Goal: Information Seeking & Learning: Find specific fact

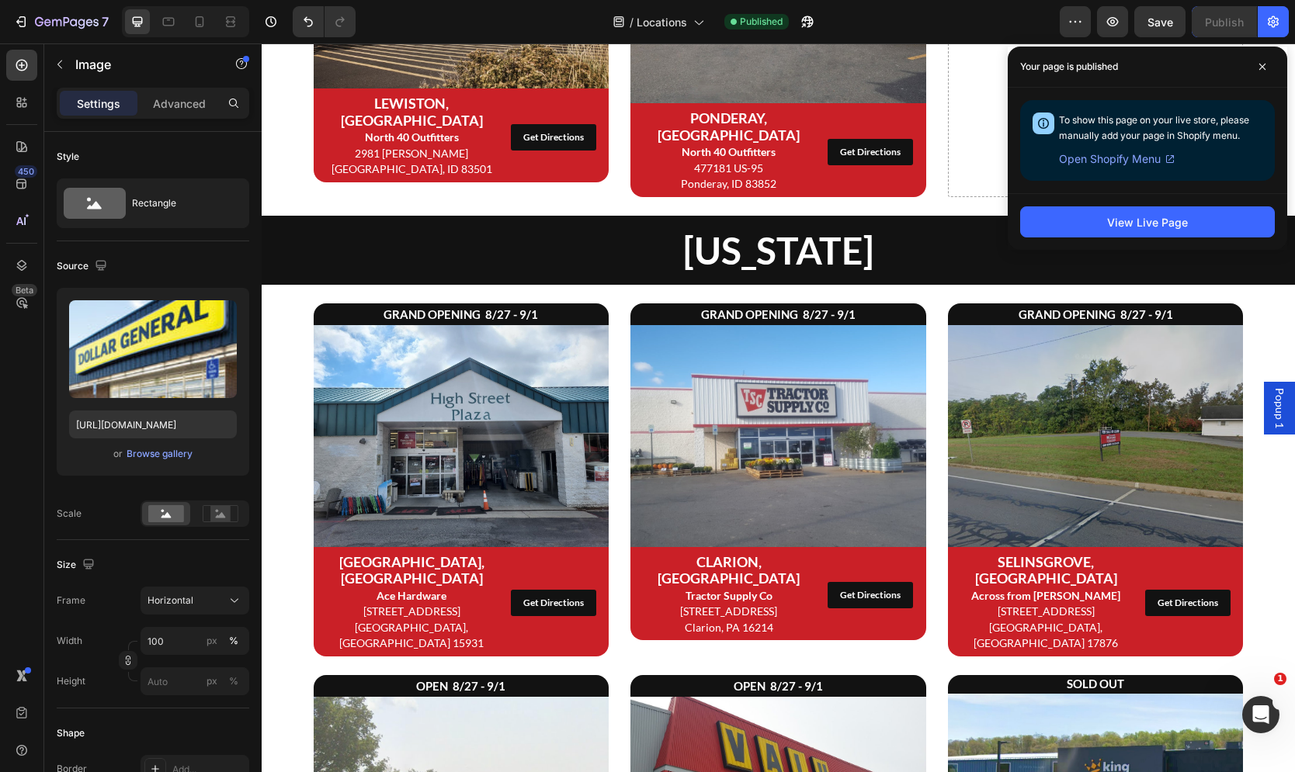
scroll to position [1944, 0]
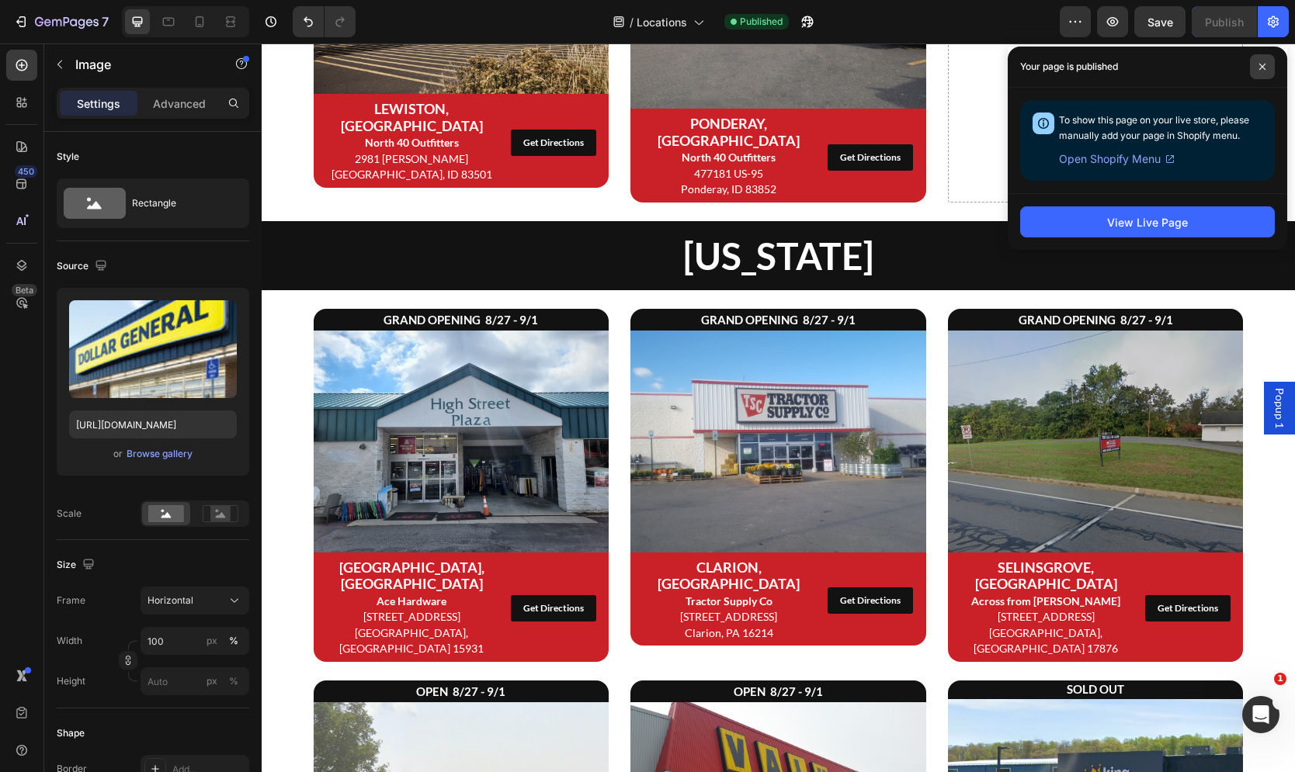
click at [1260, 65] on icon at bounding box center [1262, 67] width 6 height 6
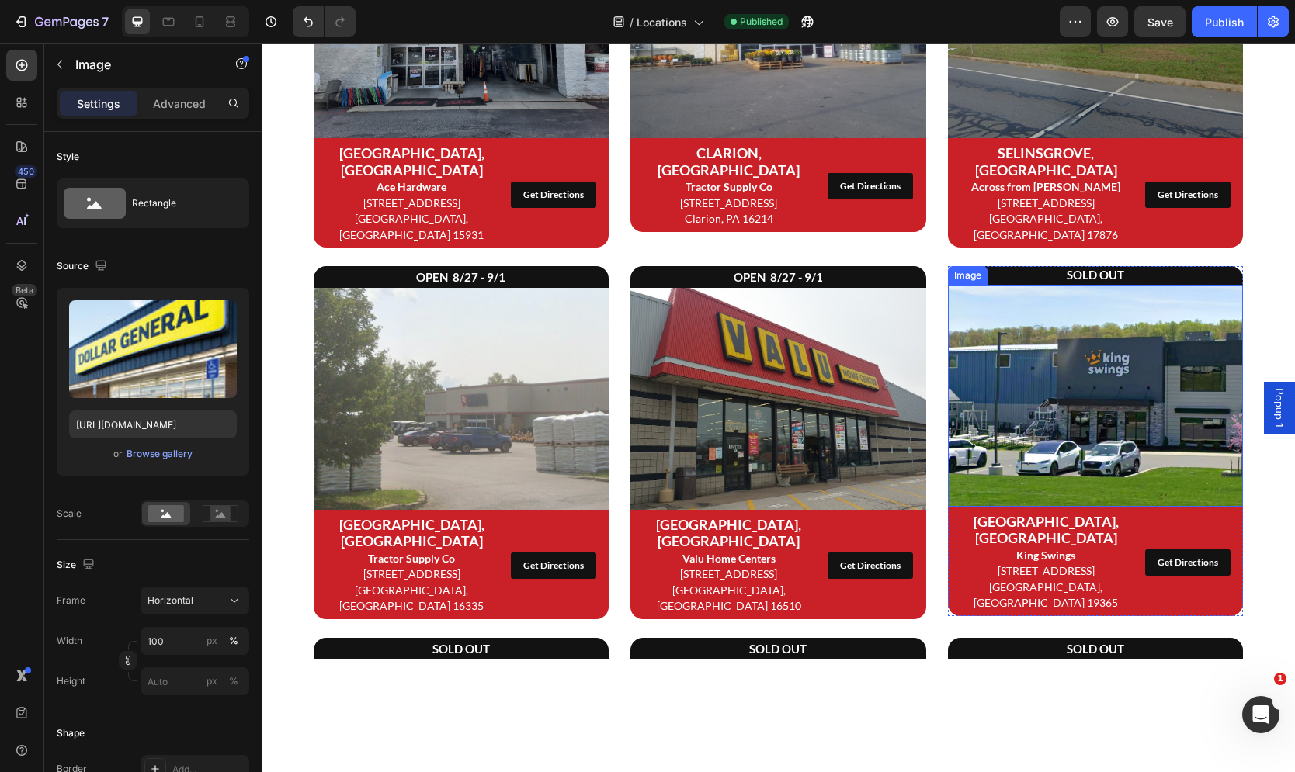
scroll to position [2337, 0]
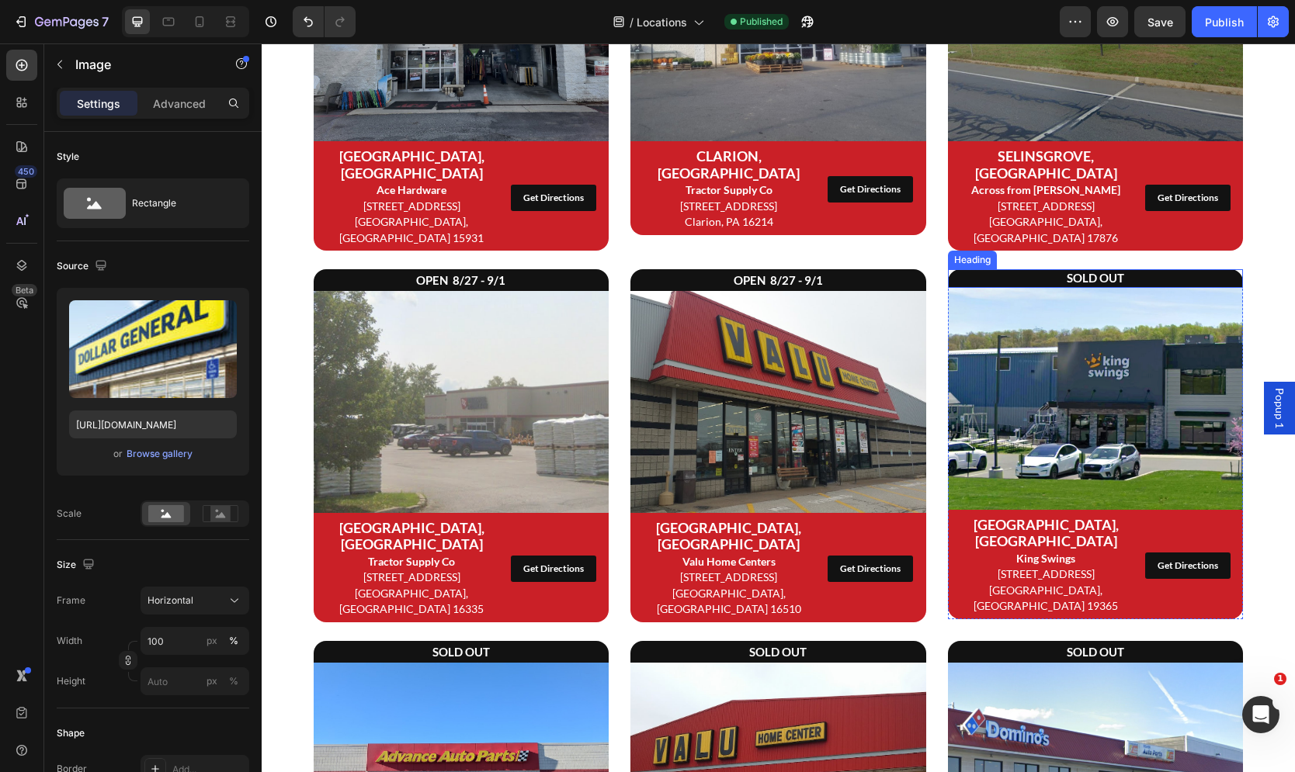
click at [1039, 269] on h2 "SOLD OUT" at bounding box center [1096, 278] width 296 height 19
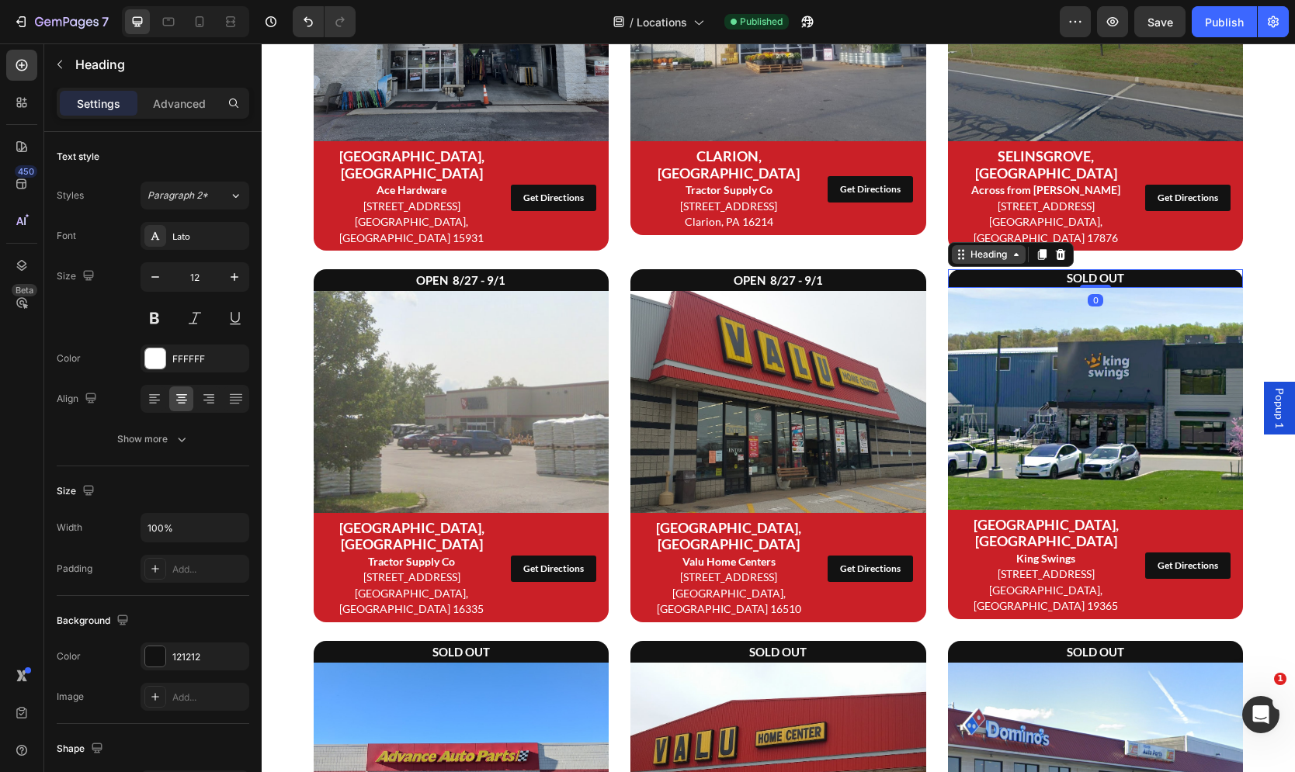
click at [955, 248] on icon at bounding box center [961, 254] width 12 height 12
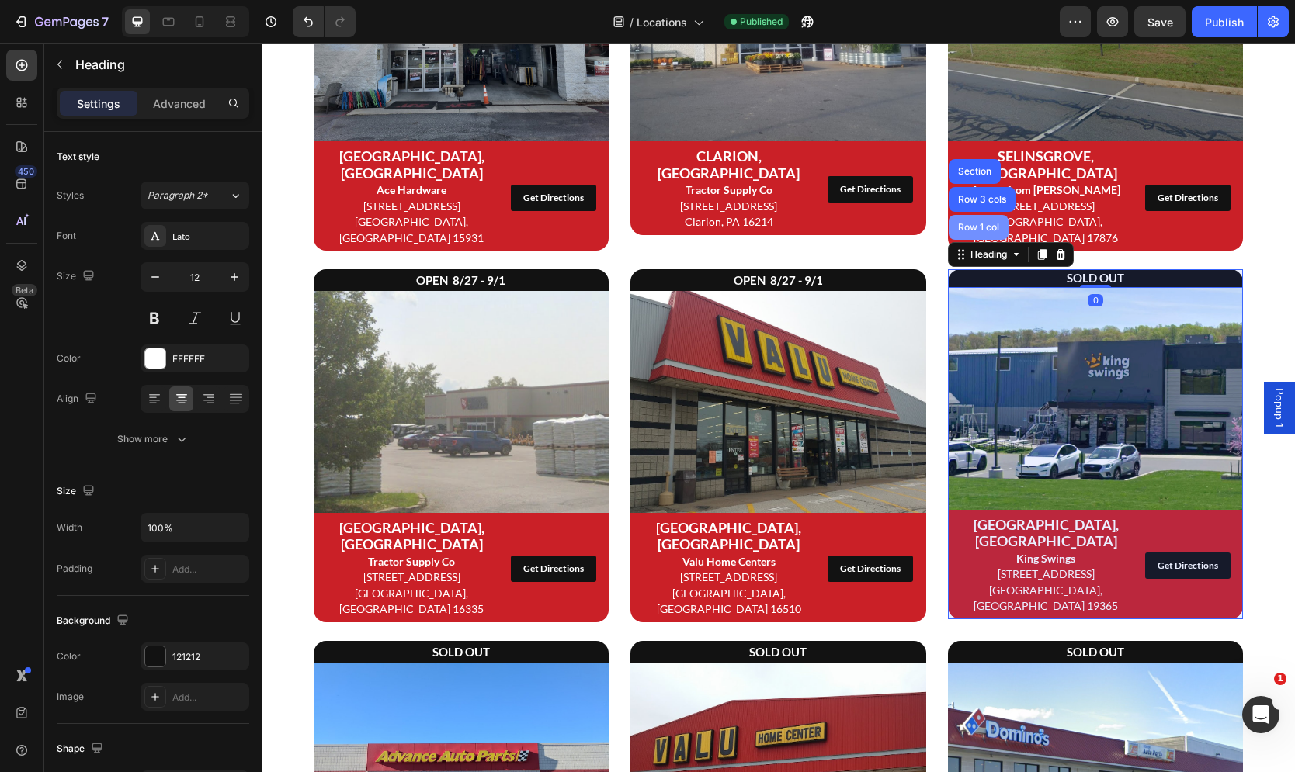
click at [993, 223] on div "Row 1 col" at bounding box center [978, 227] width 47 height 9
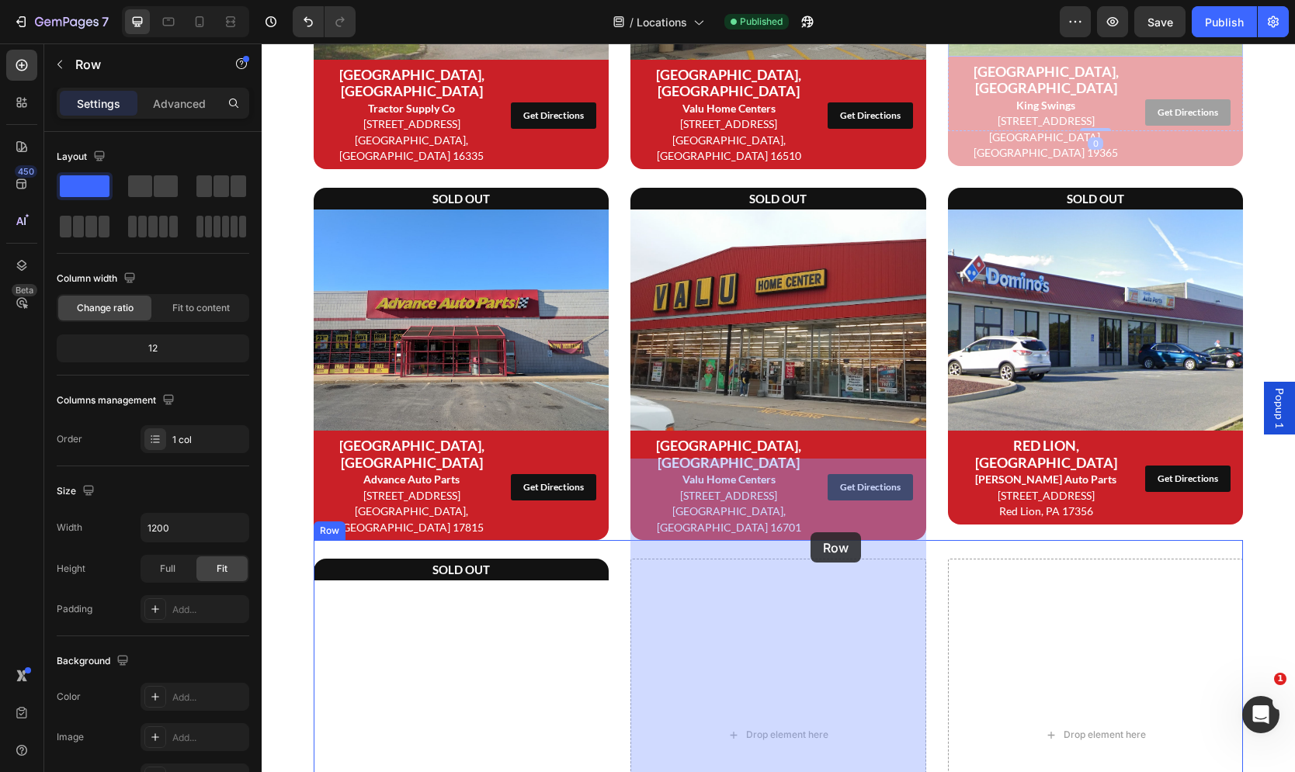
scroll to position [2789, 0]
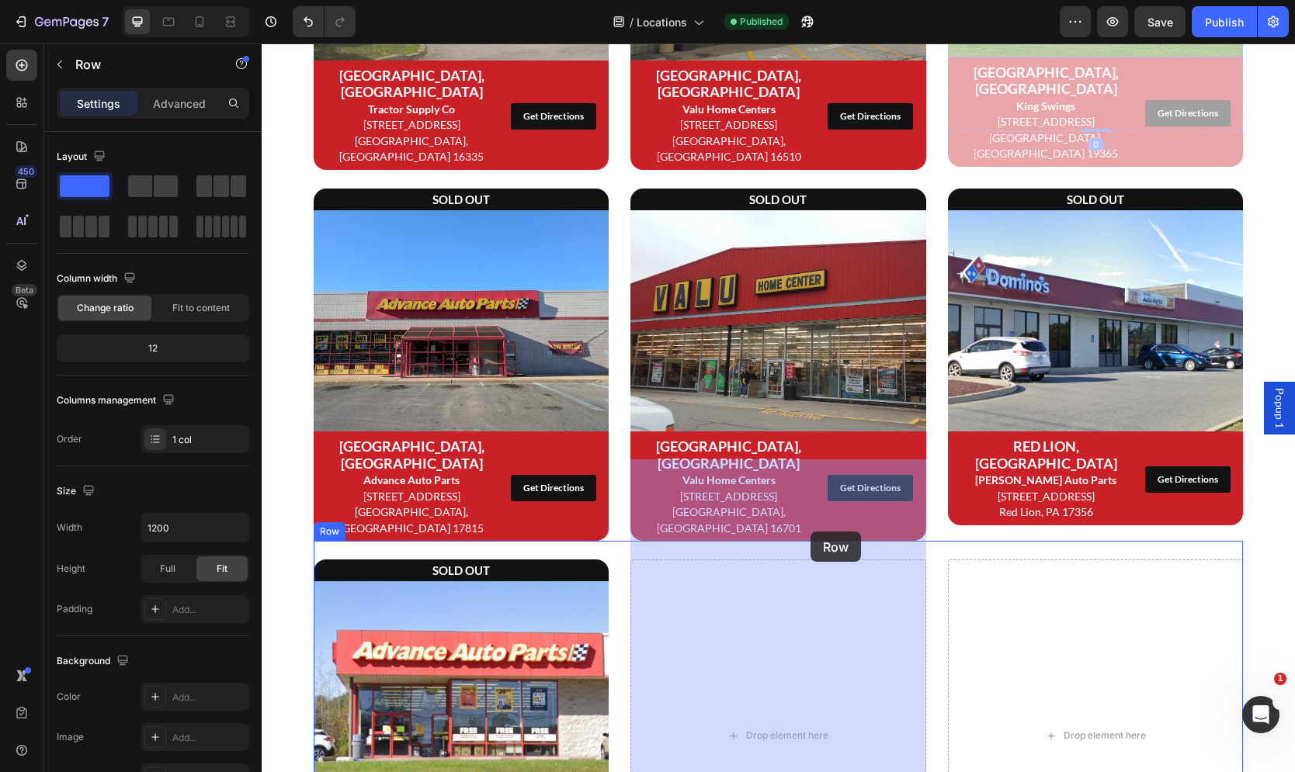
drag, startPoint x: 974, startPoint y: 222, endPoint x: 810, endPoint y: 532, distance: 351.0
click at [810, 532] on div "Header [US_STATE] Heading GRAND OPENING 8/27 - 9/1 Heading Image [GEOGRAPHIC_DA…" at bounding box center [778, 310] width 1033 height 6113
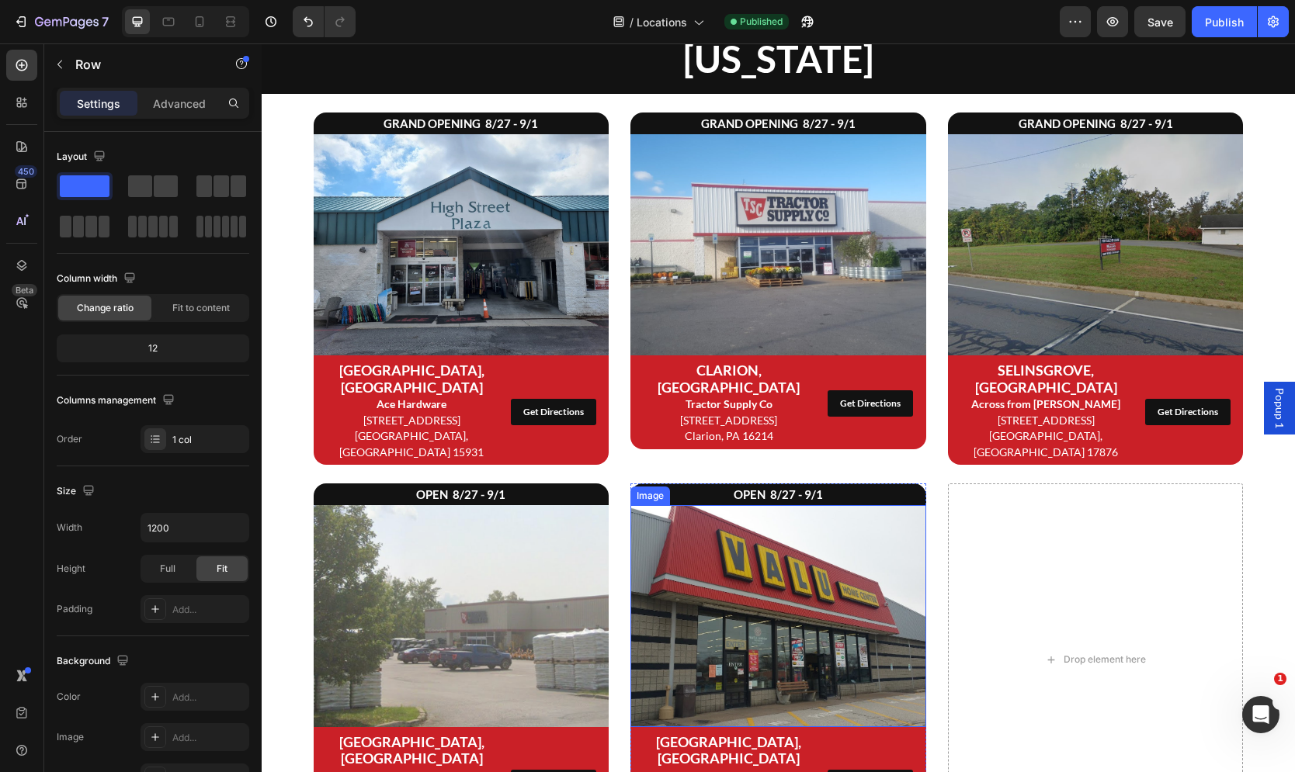
scroll to position [2122, 0]
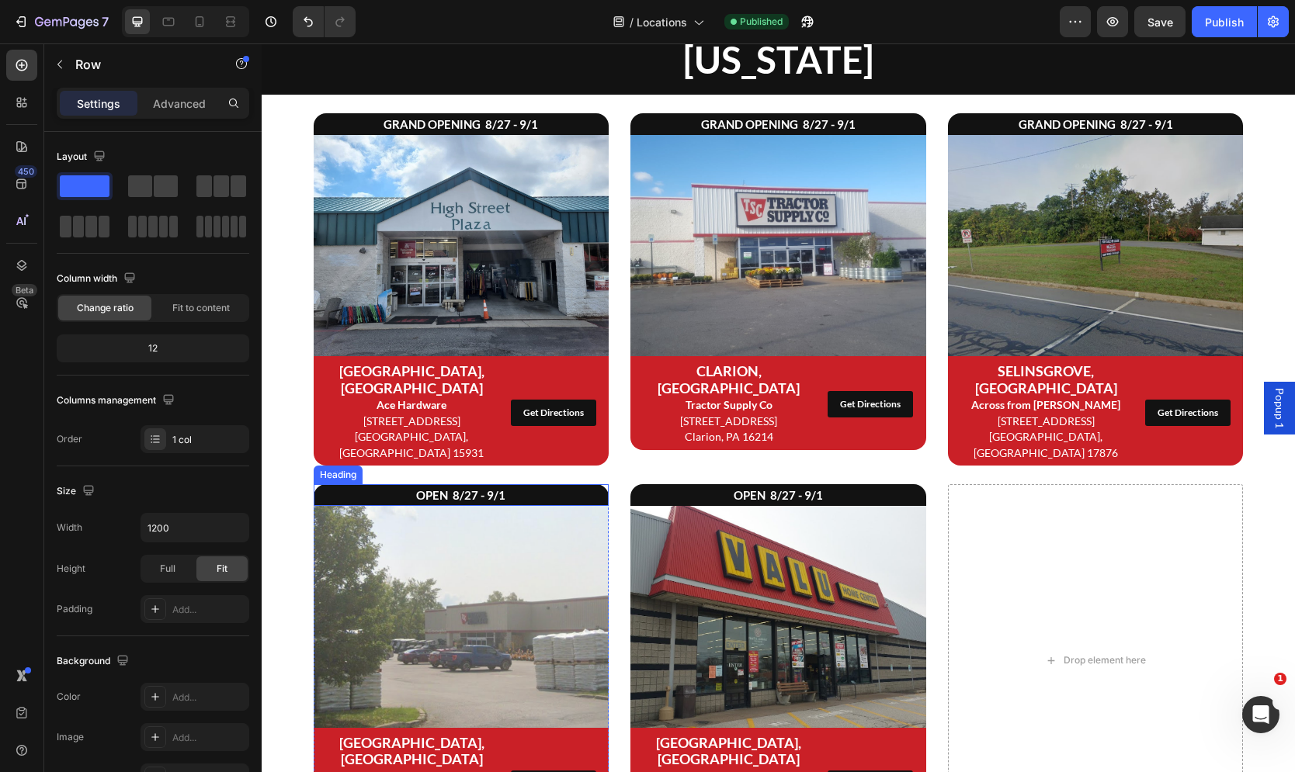
click at [473, 488] on strong "OPEN 8/27 - 9/1" at bounding box center [460, 495] width 89 height 14
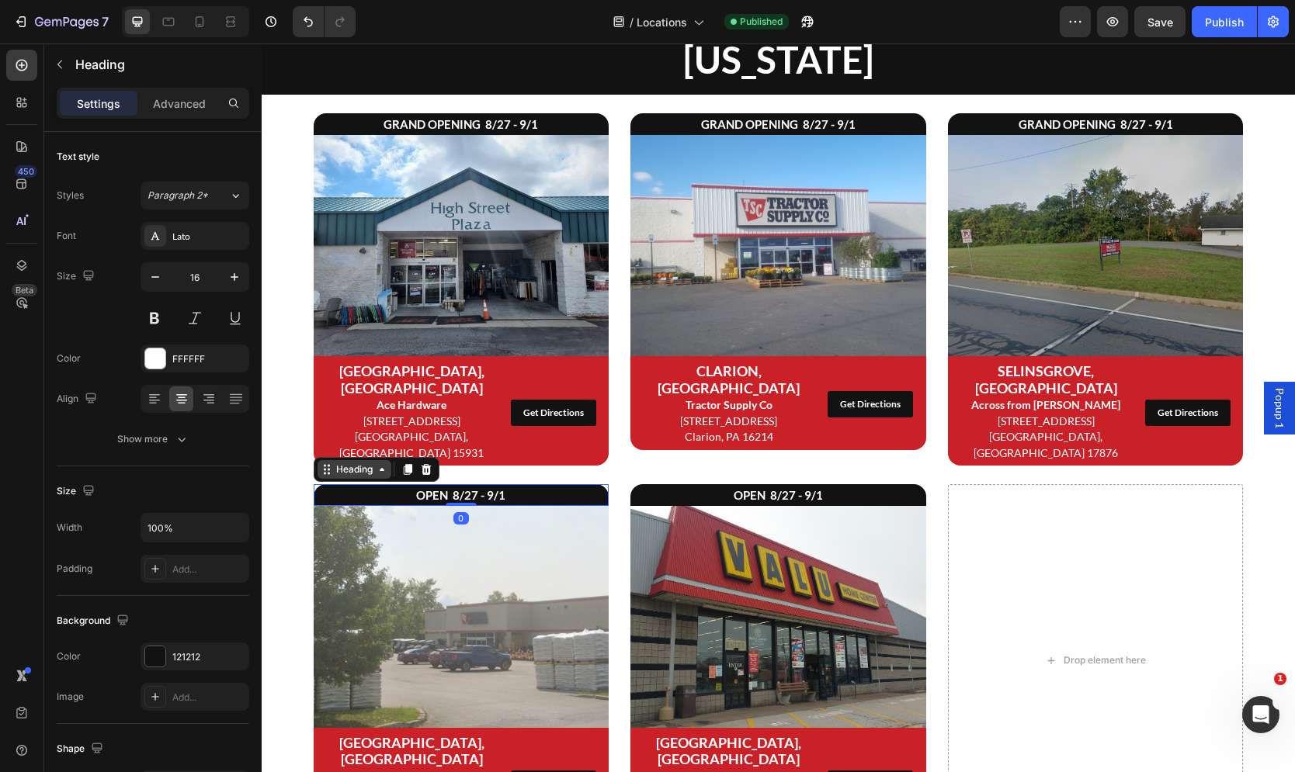
click at [350, 463] on div "Heading" at bounding box center [354, 470] width 43 height 14
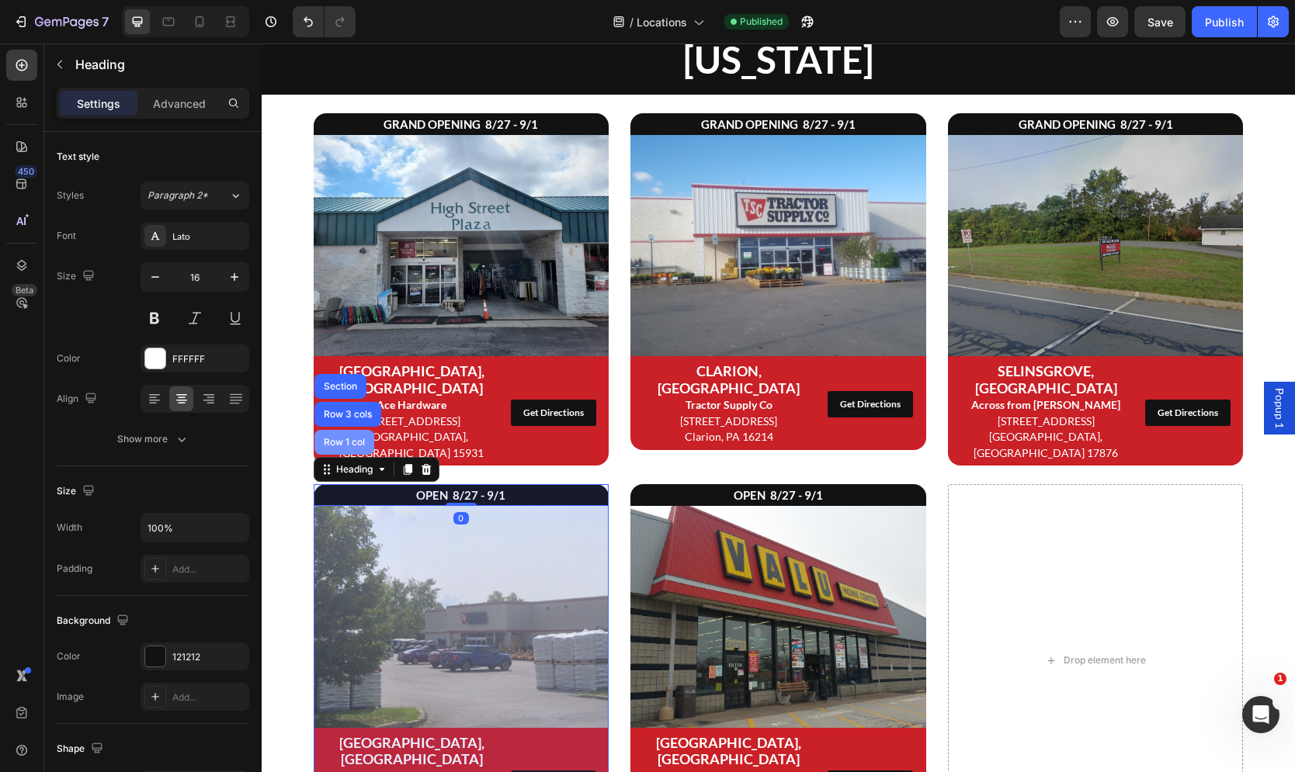
click at [348, 438] on div "Row 1 col" at bounding box center [344, 442] width 47 height 9
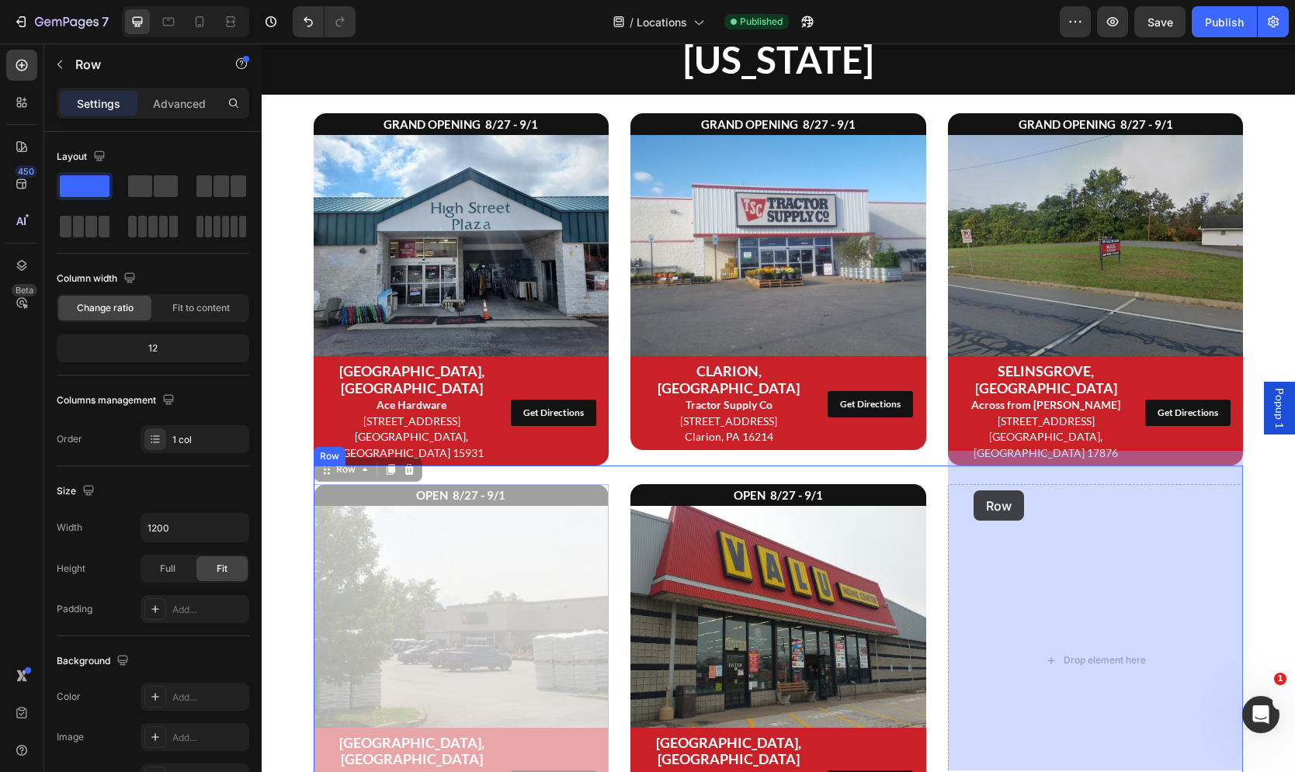
drag, startPoint x: 347, startPoint y: 435, endPoint x: 1011, endPoint y: 237, distance: 693.4
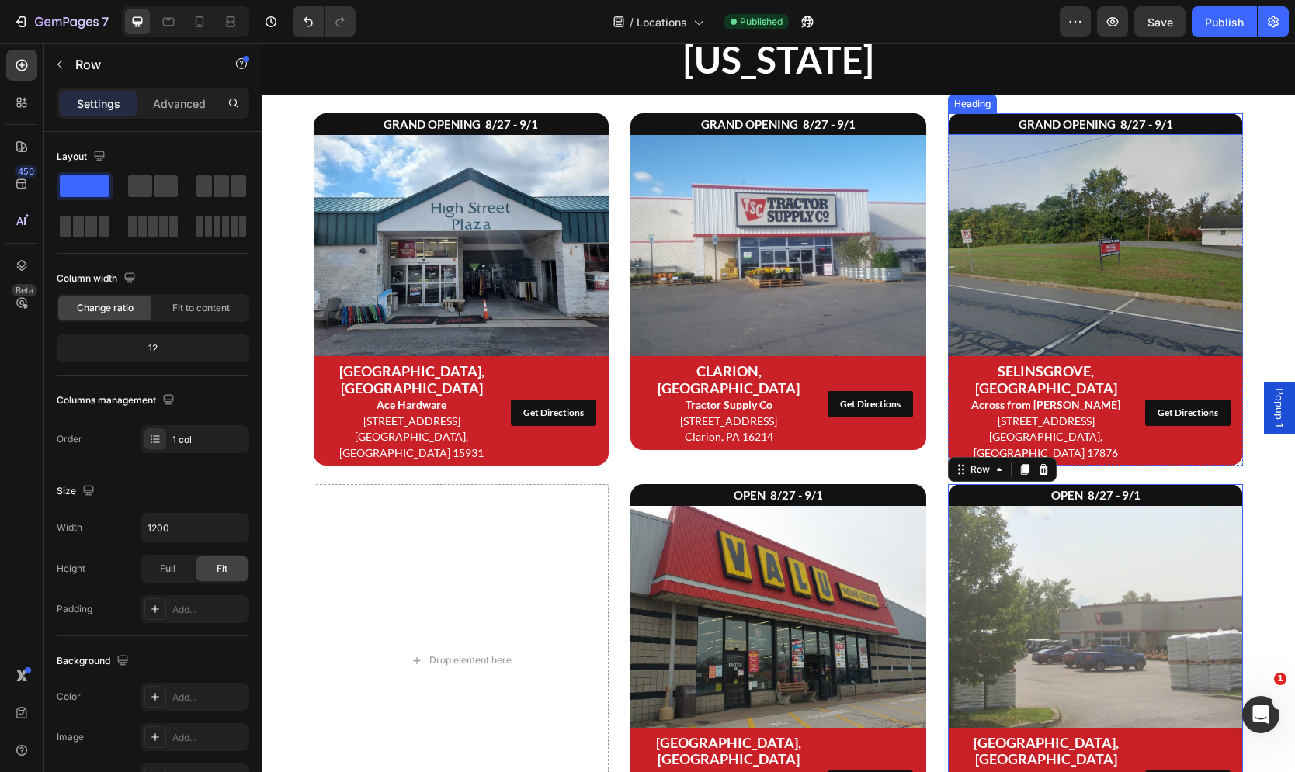
click at [1017, 123] on h2 "GRAND OPENING 8/27 - 9/1" at bounding box center [1096, 124] width 296 height 22
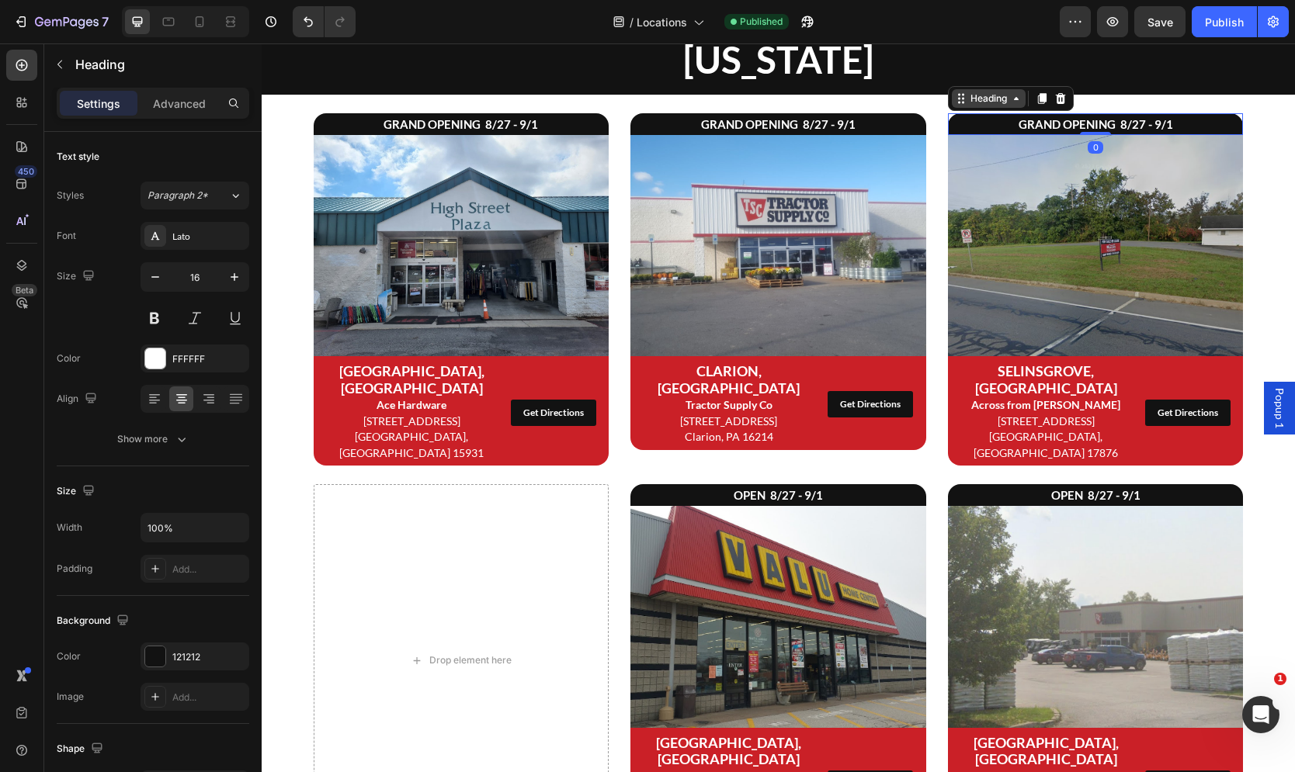
click at [979, 103] on div "Heading" at bounding box center [988, 99] width 43 height 14
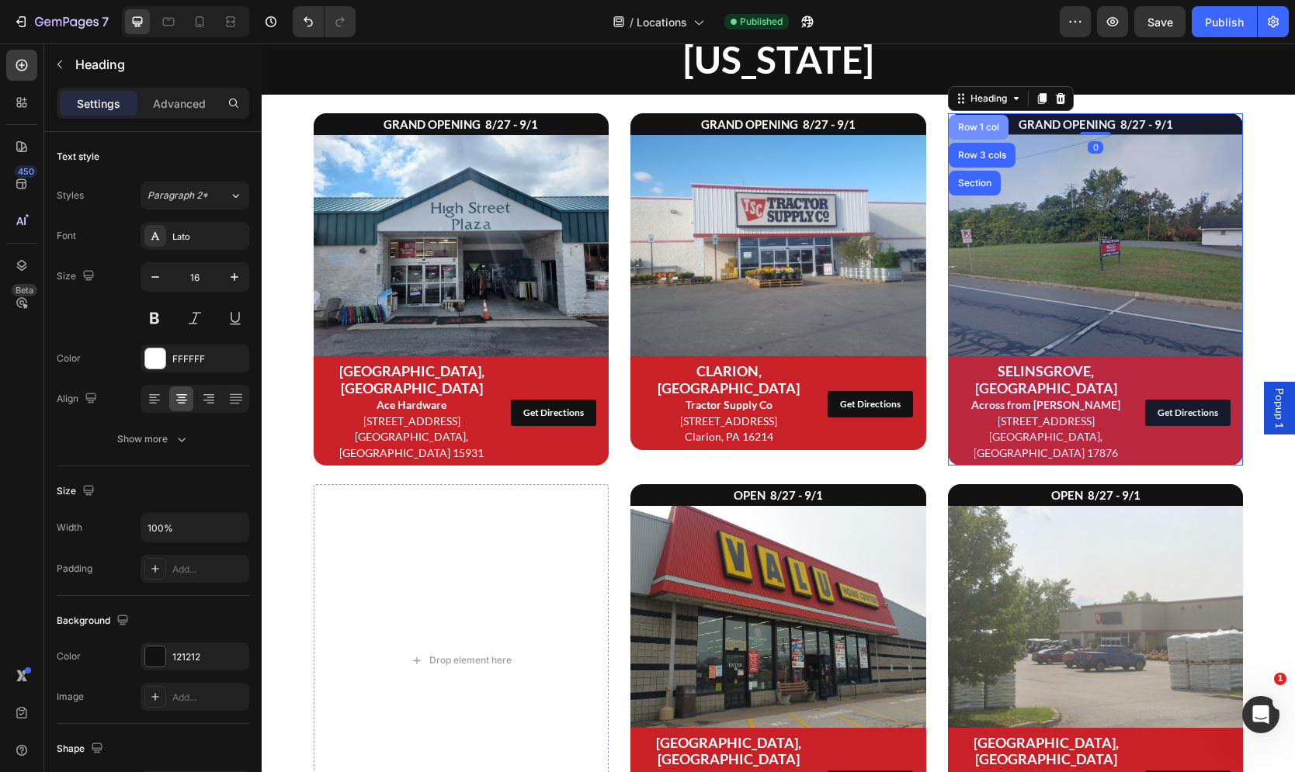
click at [986, 129] on div "Row 1 col" at bounding box center [978, 127] width 47 height 9
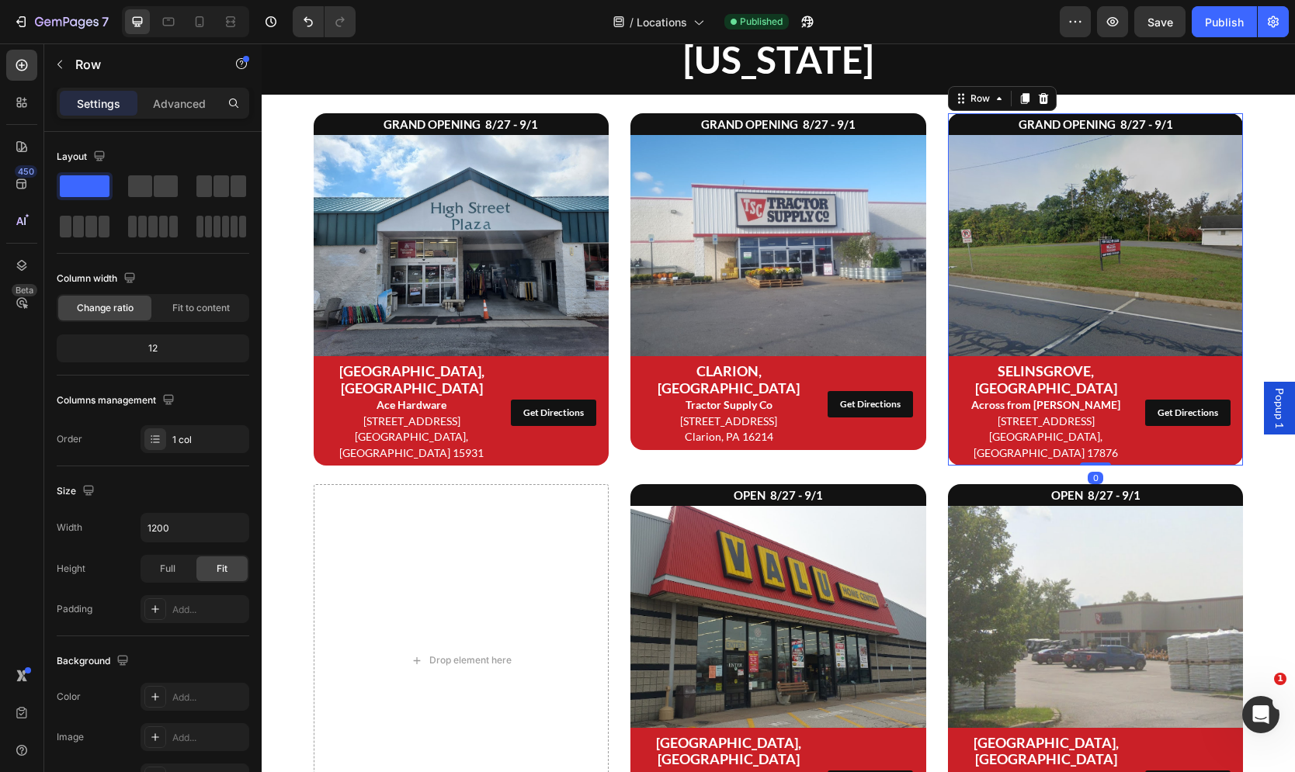
drag, startPoint x: 1024, startPoint y: 104, endPoint x: 1016, endPoint y: 163, distance: 59.6
click at [1024, 104] on icon at bounding box center [1024, 98] width 12 height 12
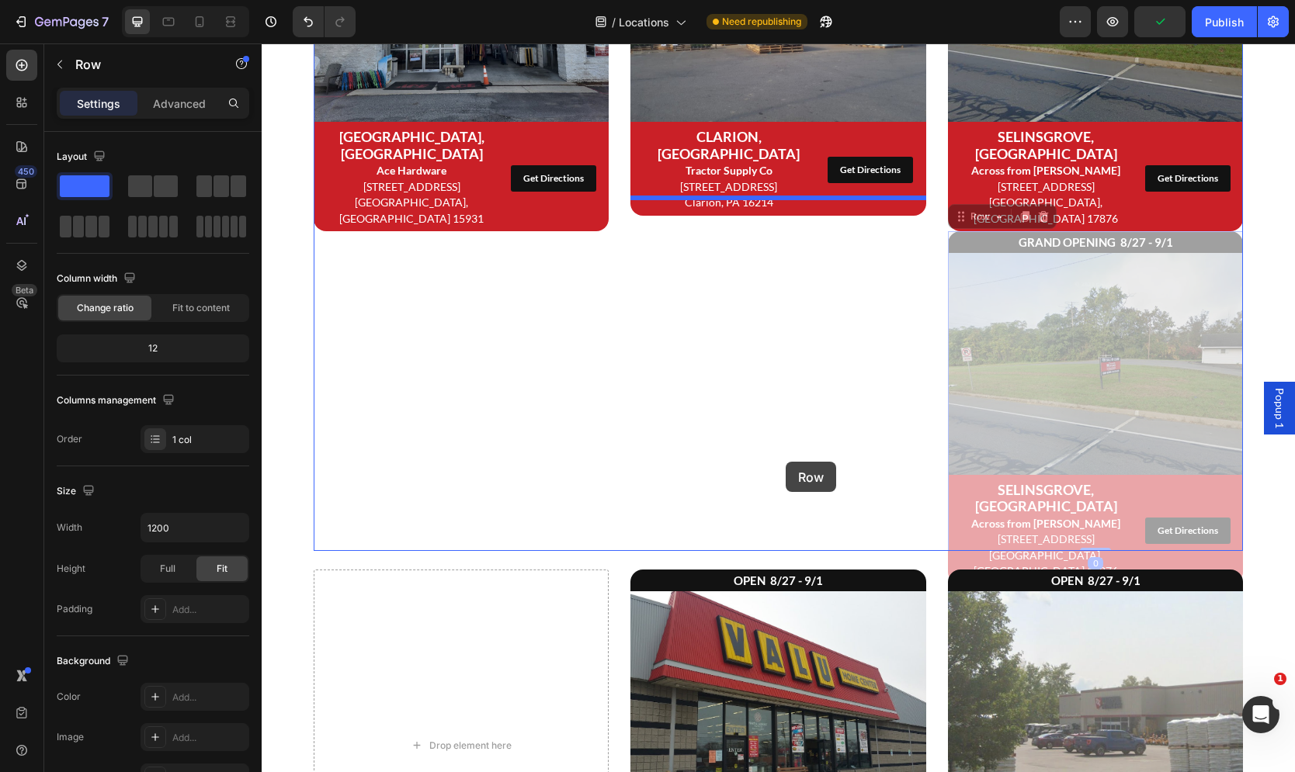
scroll to position [2426, 0]
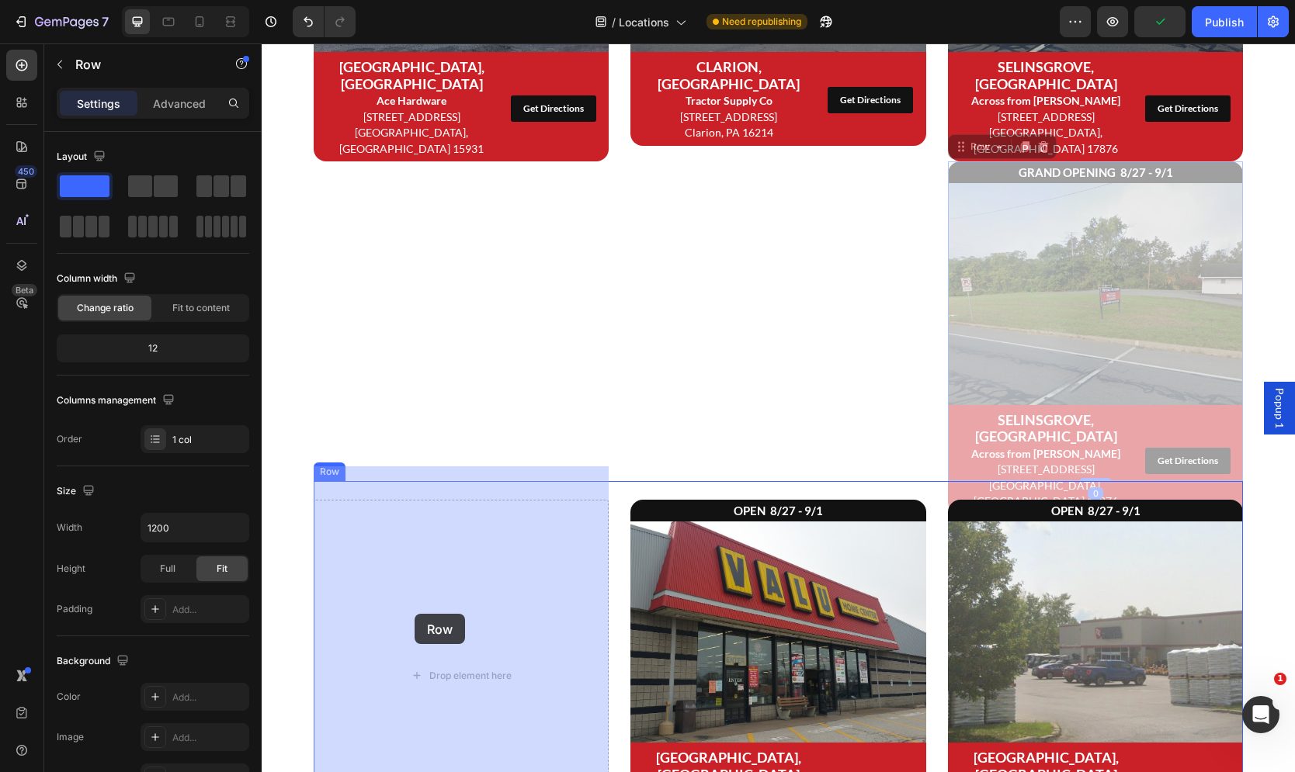
drag, startPoint x: 963, startPoint y: 407, endPoint x: 424, endPoint y: 609, distance: 575.9
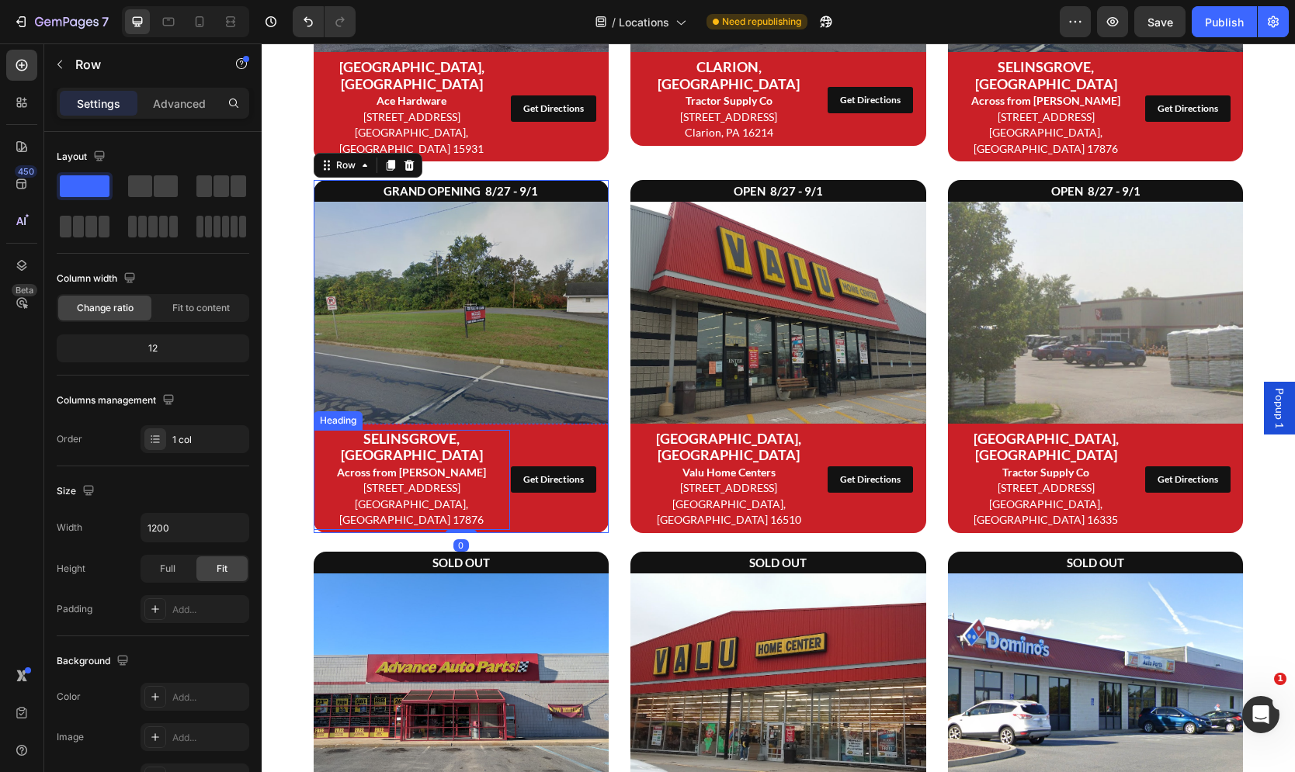
click at [450, 466] on strong "Across from [PERSON_NAME]" at bounding box center [411, 472] width 149 height 13
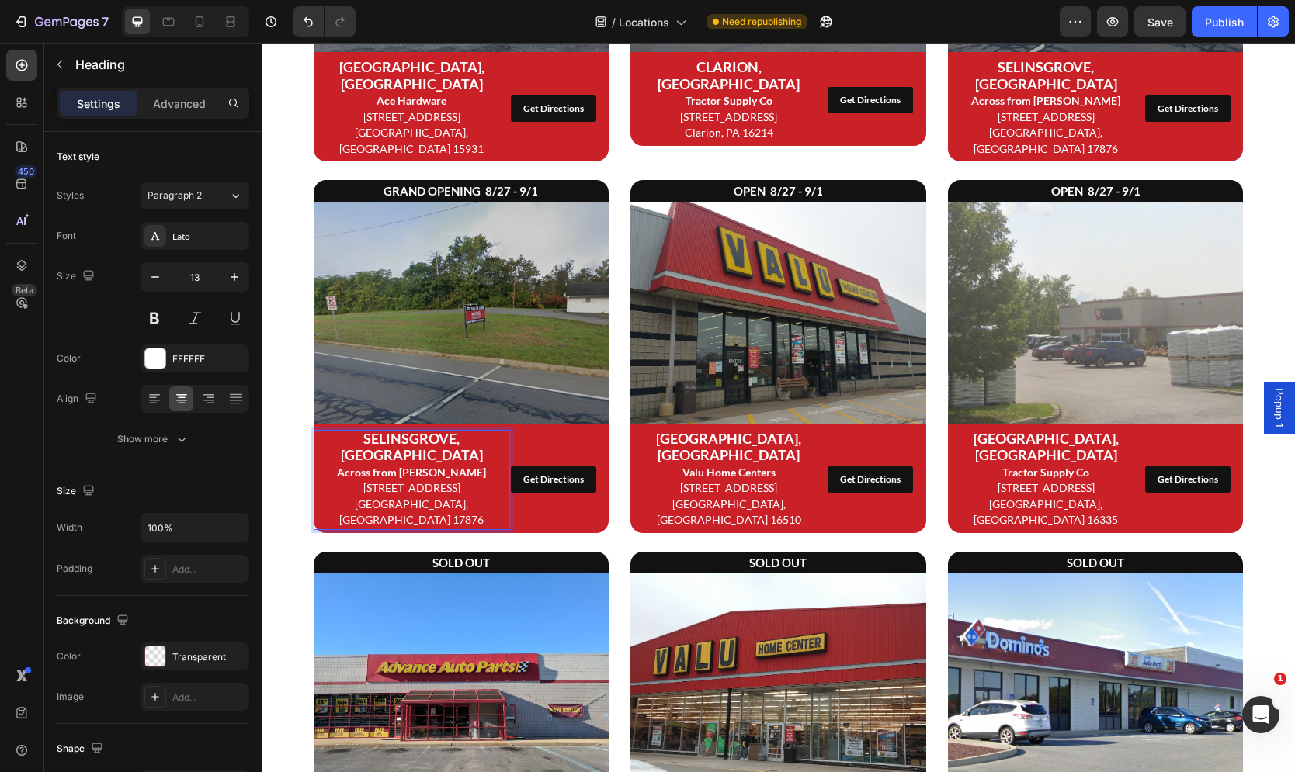
drag, startPoint x: 450, startPoint y: 426, endPoint x: 473, endPoint y: 461, distance: 42.0
click at [459, 481] on span "[STREET_ADDRESS]" at bounding box center [411, 487] width 97 height 13
drag, startPoint x: 473, startPoint y: 460, endPoint x: 341, endPoint y: 429, distance: 134.8
click at [341, 432] on p "SELINSGROVE, PA Across from [PERSON_NAME] [STREET_ADDRESS][PERSON_NAME]" at bounding box center [411, 480] width 193 height 97
click at [411, 466] on strong "Tractor Supply Co" at bounding box center [411, 472] width 87 height 13
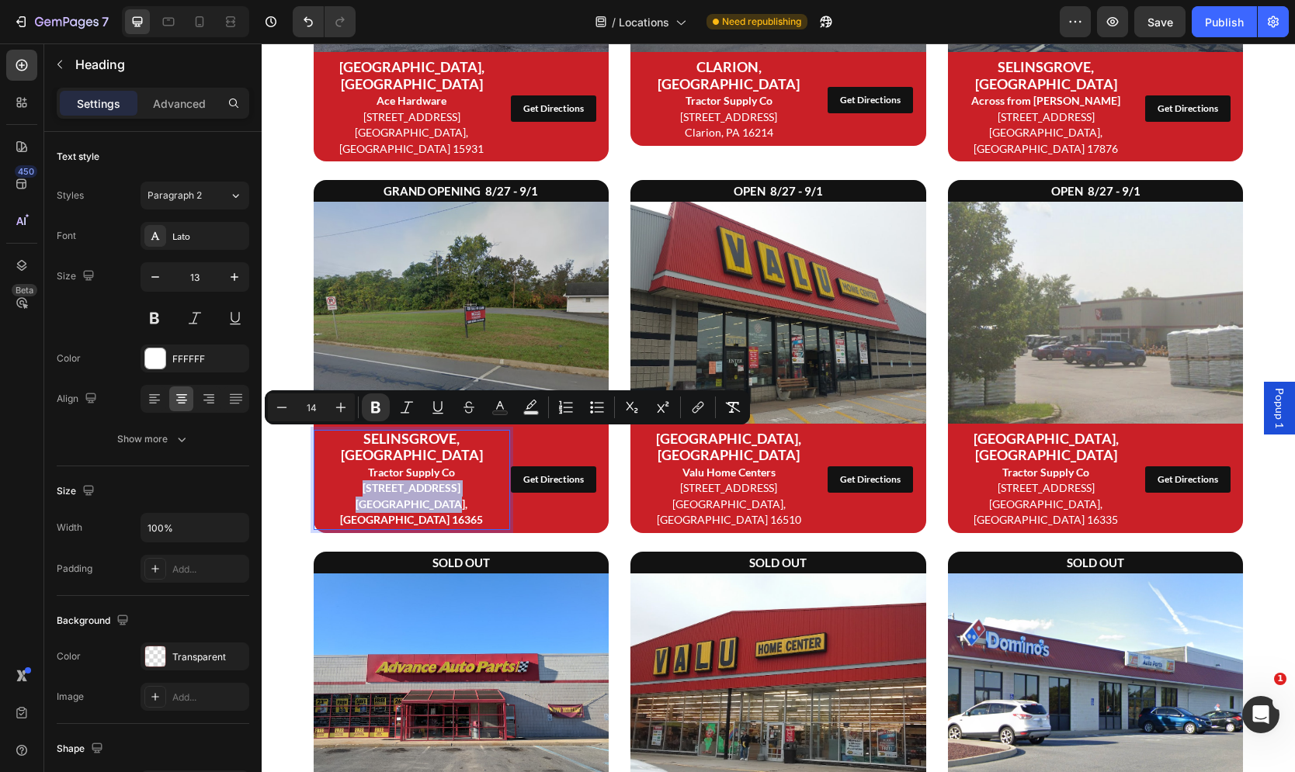
drag, startPoint x: 459, startPoint y: 453, endPoint x: 358, endPoint y: 438, distance: 102.8
click at [358, 438] on p "SELINSGROVE, PA Tractor Supply Co [STREET_ADDRESS]" at bounding box center [411, 480] width 193 height 97
click at [409, 497] on span "[GEOGRAPHIC_DATA], [GEOGRAPHIC_DATA] 16365" at bounding box center [411, 511] width 144 height 29
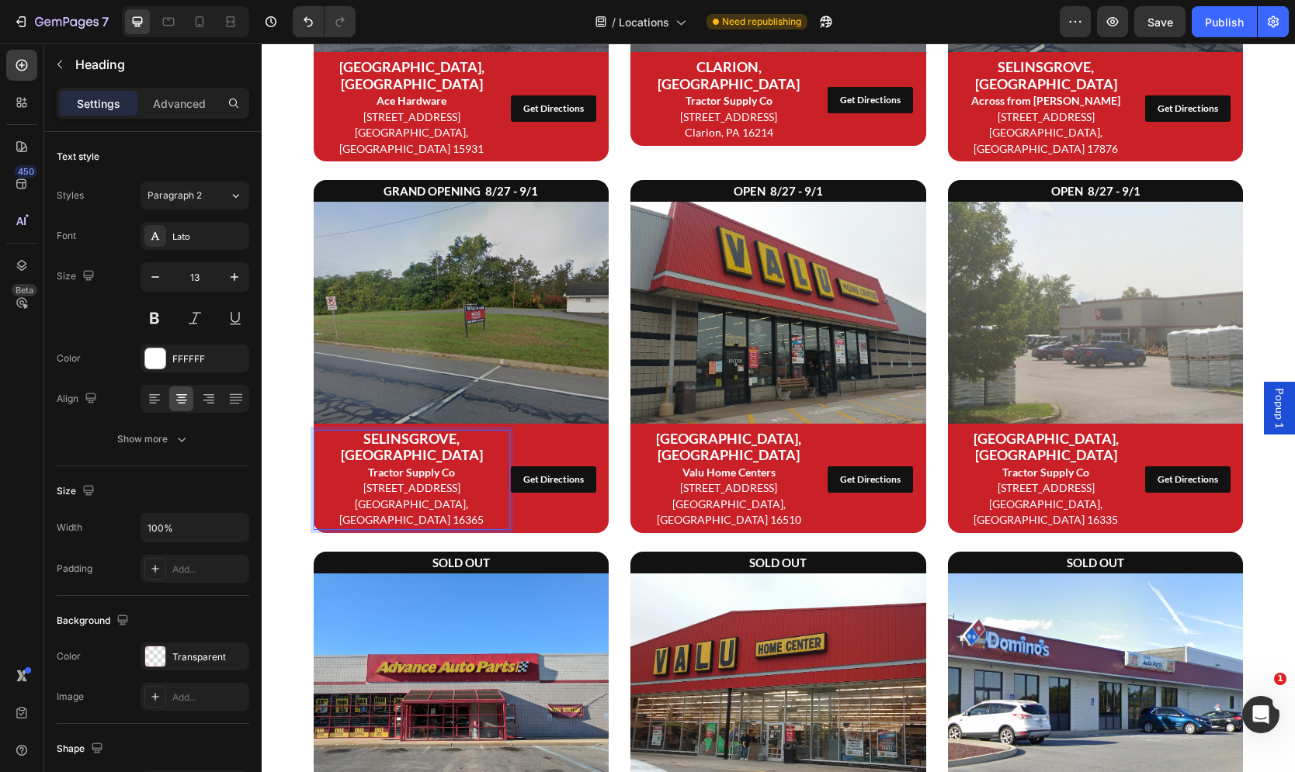
click at [394, 430] on strong "SELINSGROVE, [GEOGRAPHIC_DATA]" at bounding box center [412, 447] width 142 height 34
click at [519, 331] on img at bounding box center [462, 312] width 296 height 221
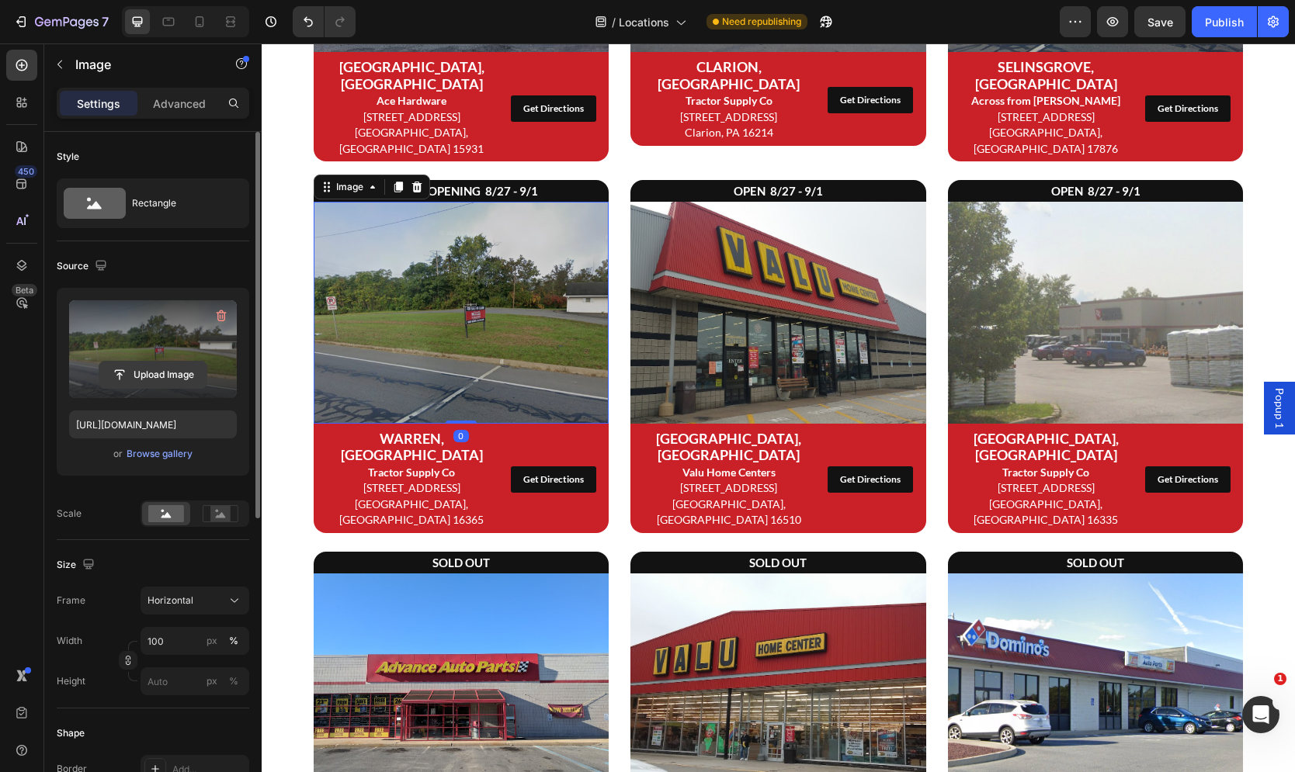
click at [165, 377] on input "file" at bounding box center [152, 375] width 107 height 26
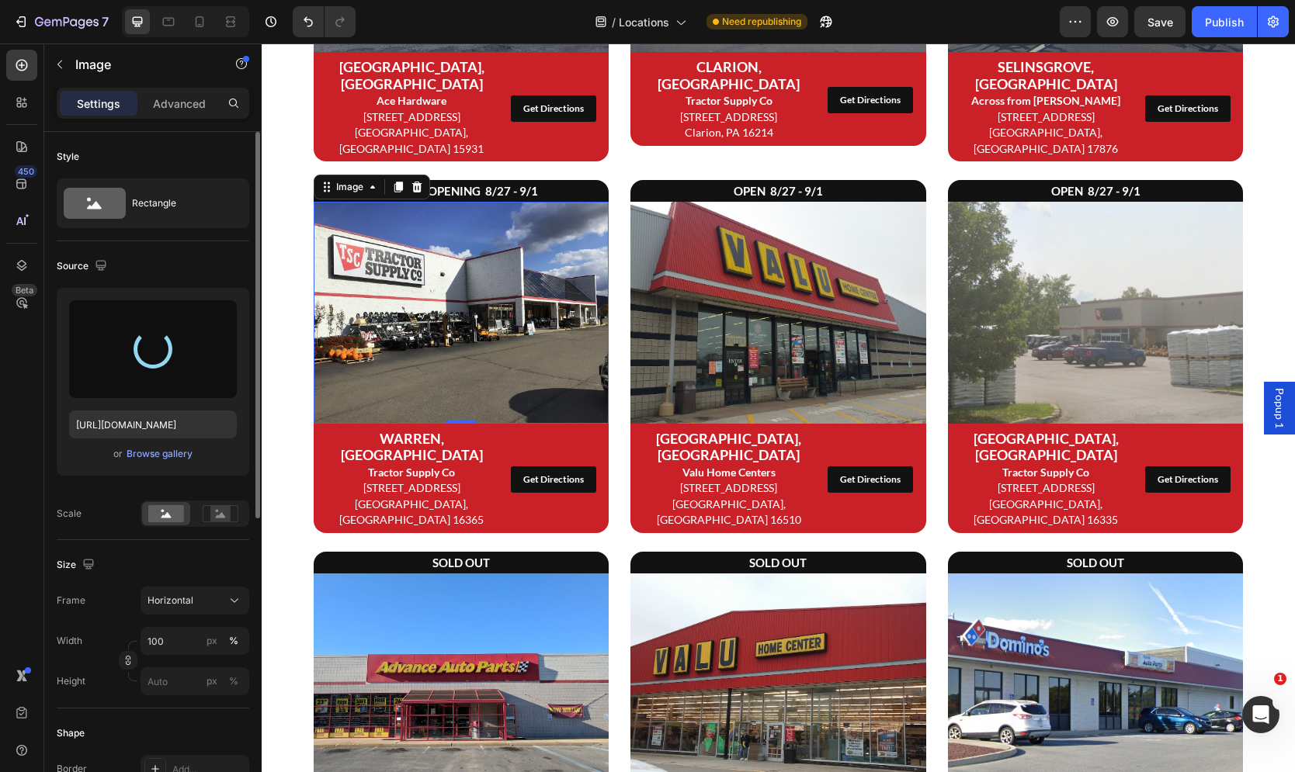
type input "[URL][DOMAIN_NAME]"
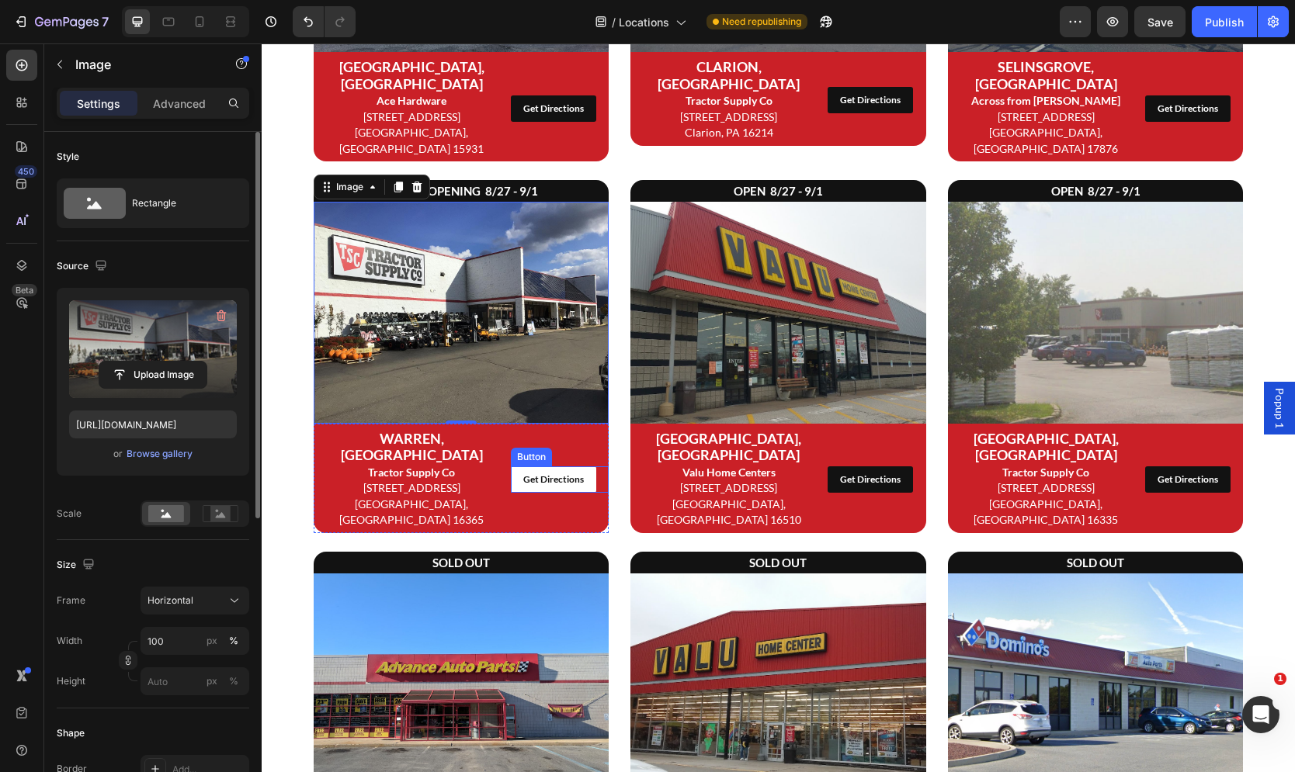
click at [519, 466] on link "Get Directions" at bounding box center [553, 479] width 85 height 26
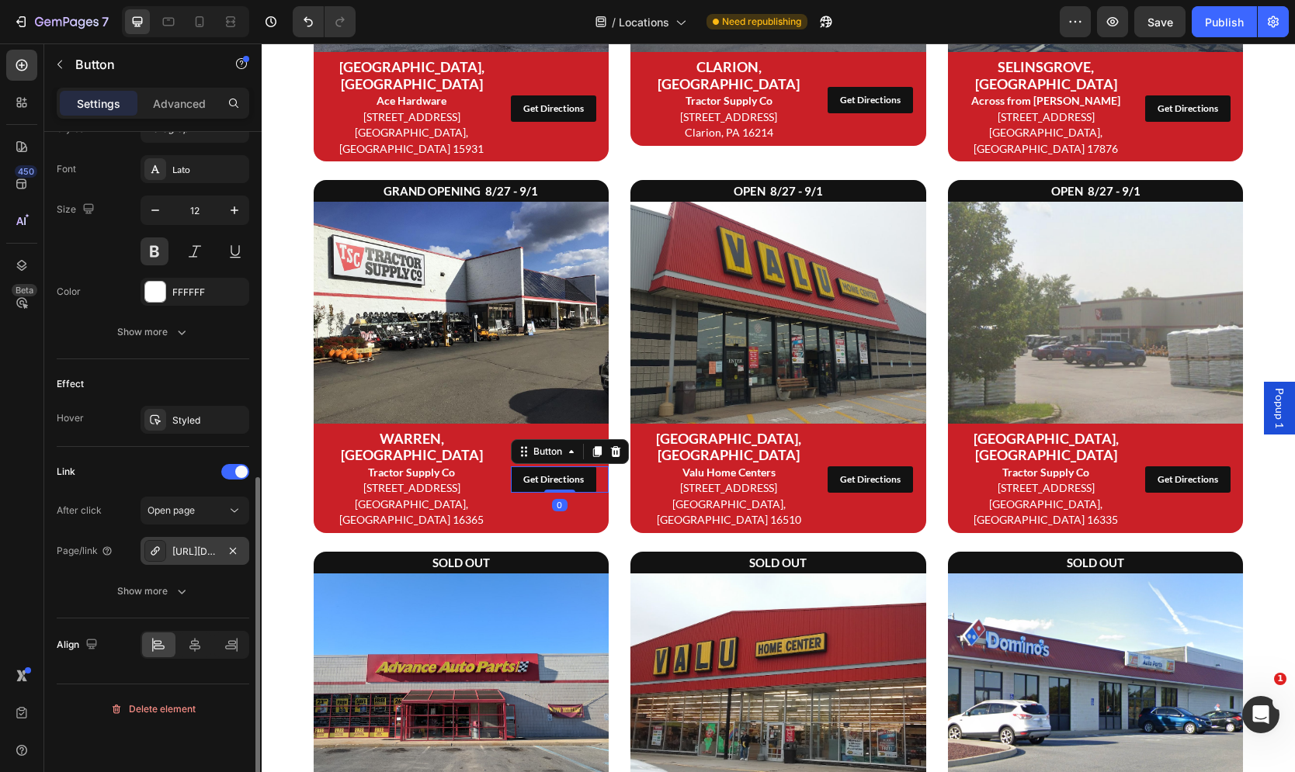
scroll to position [584, 0]
click at [209, 552] on div "[URL][DOMAIN_NAME]" at bounding box center [194, 556] width 45 height 14
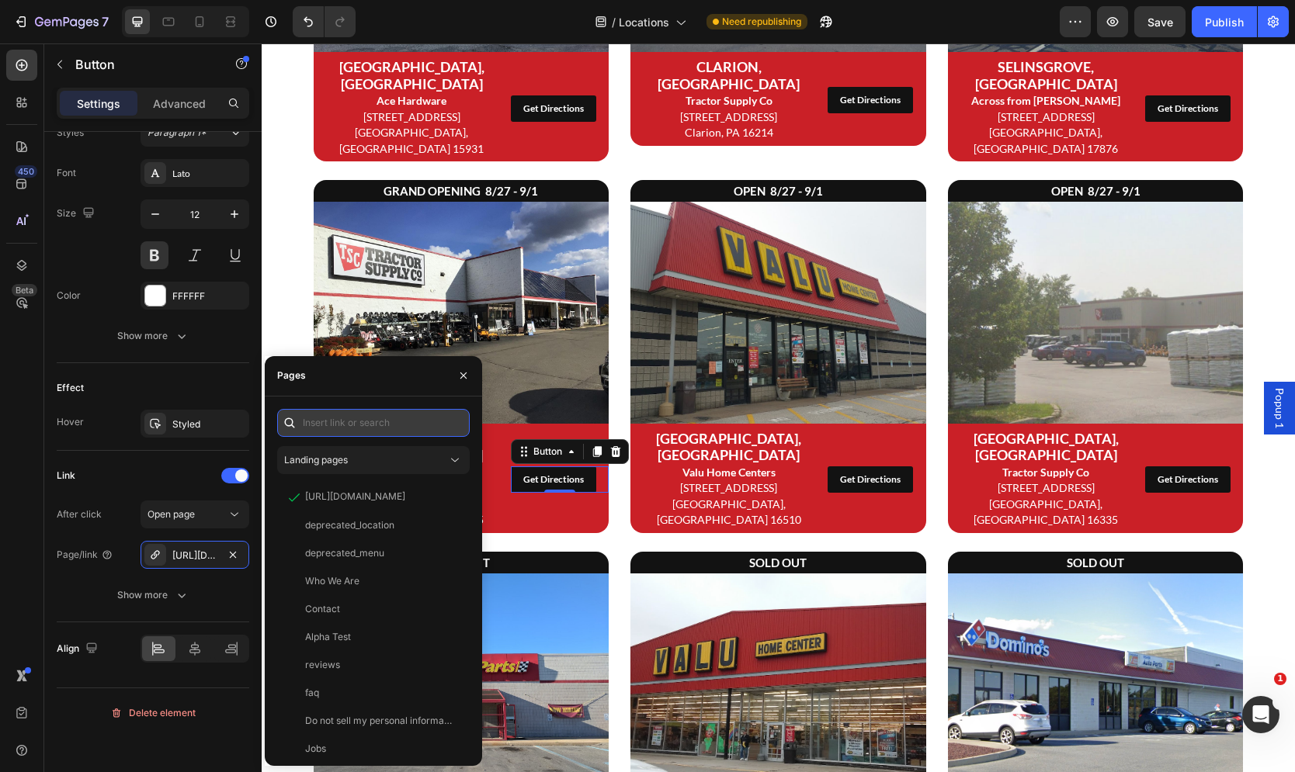
click at [360, 424] on input "text" at bounding box center [373, 423] width 192 height 28
paste input "[URL][DOMAIN_NAME][PERSON_NAME]"
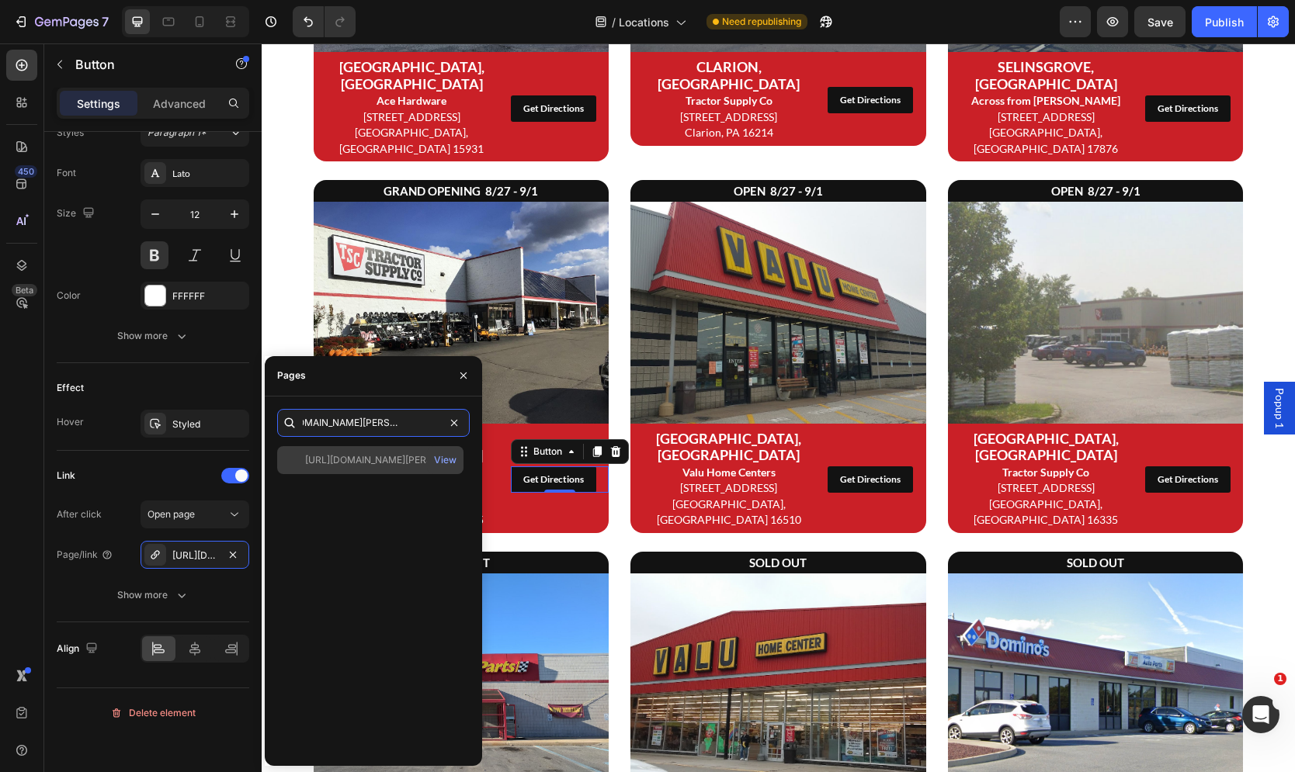
type input "[URL][DOMAIN_NAME][PERSON_NAME]"
click at [373, 456] on div "[URL][DOMAIN_NAME][PERSON_NAME]" at bounding box center [379, 460] width 149 height 14
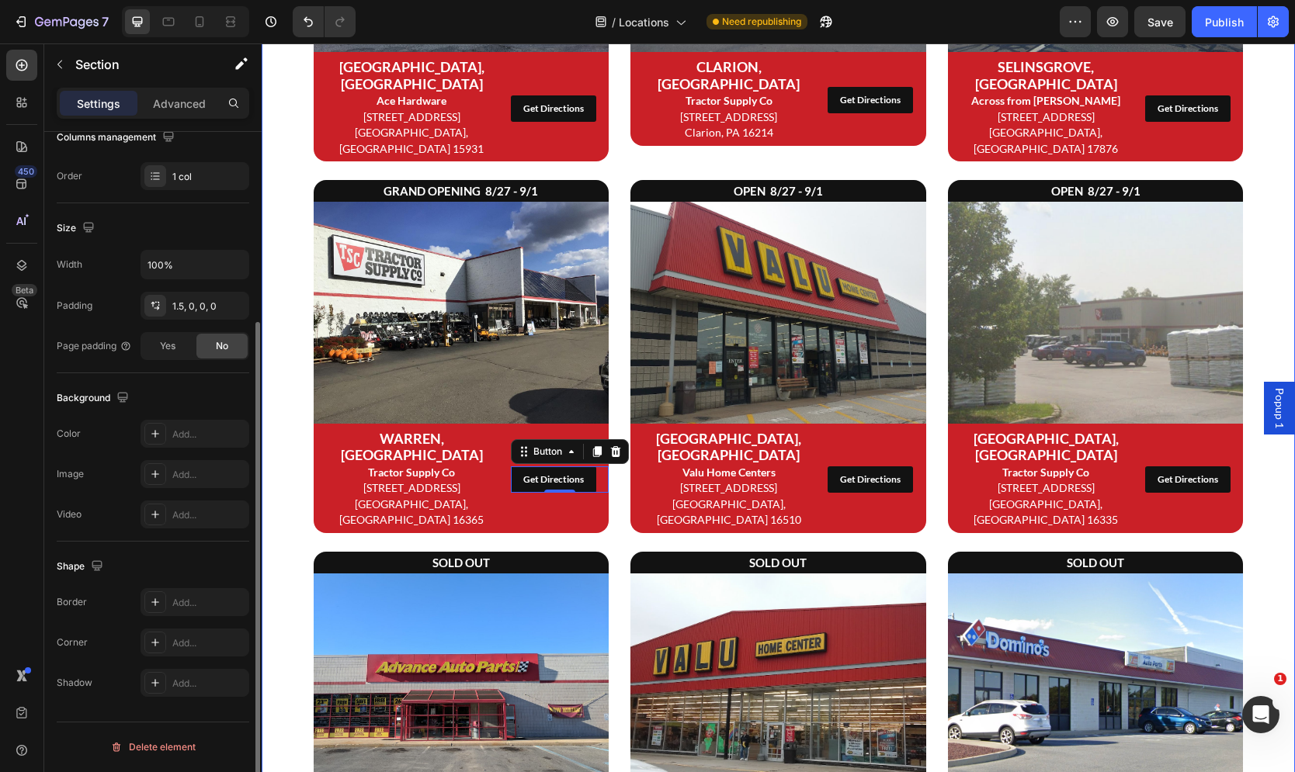
click at [289, 298] on div "[US_STATE] Heading GRAND OPENING 8/27 - 9/1 Heading Image [GEOGRAPHIC_DATA], [G…" at bounding box center [778, 498] width 1033 height 1555
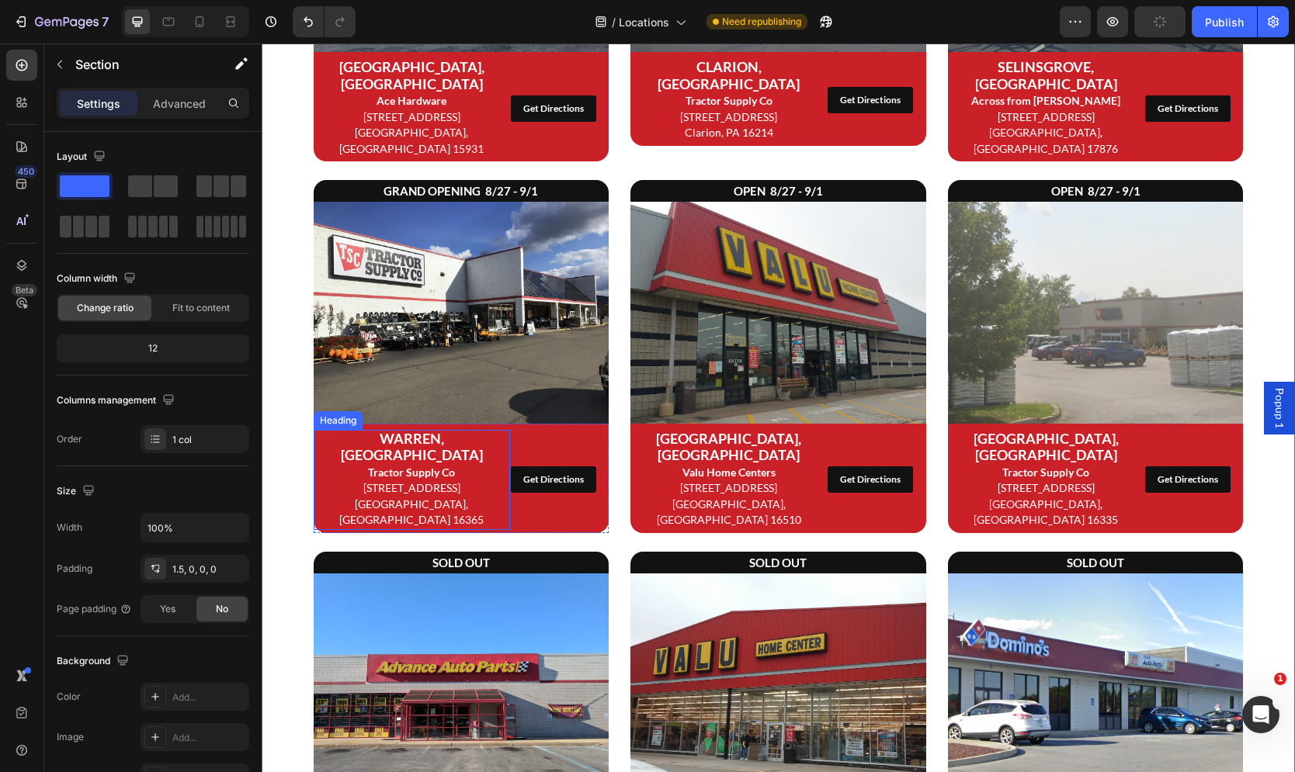
click at [428, 481] on span "[STREET_ADDRESS]" at bounding box center [411, 487] width 97 height 13
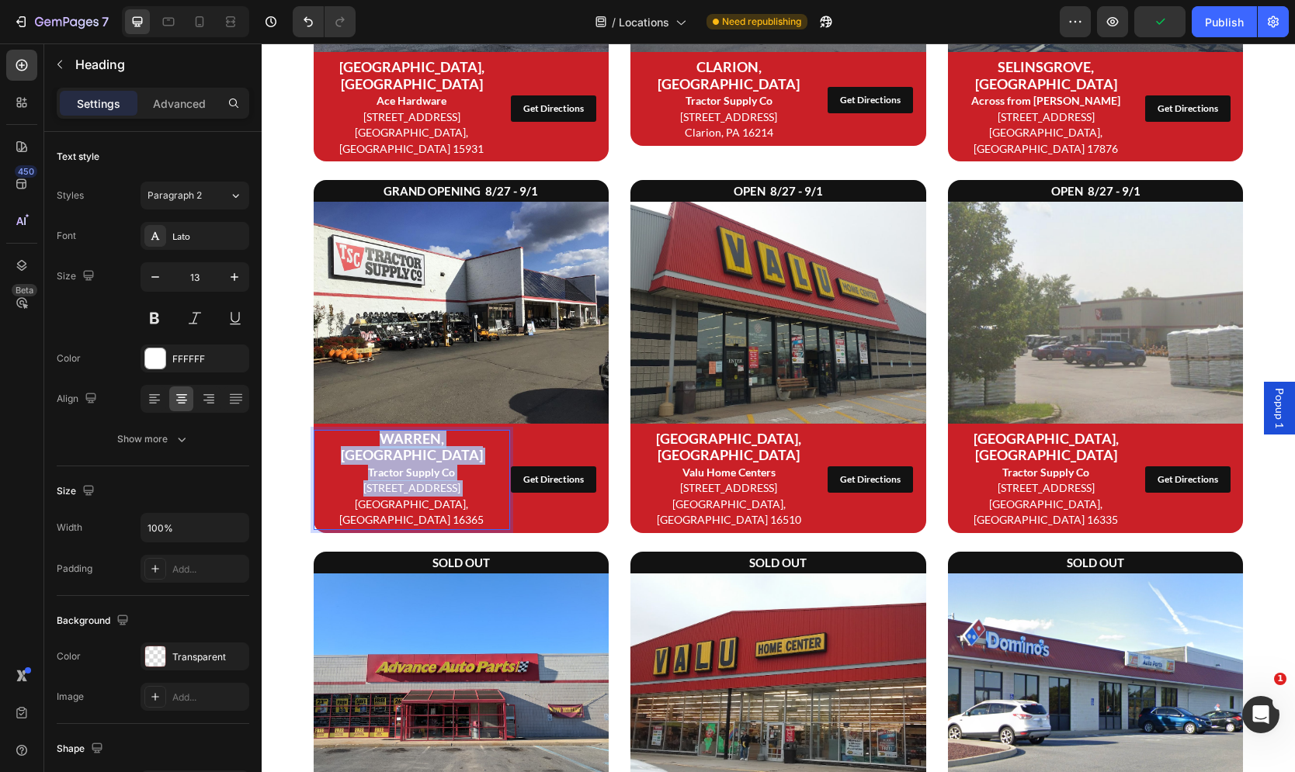
click at [452, 444] on p "WARREN, [GEOGRAPHIC_DATA] Tractor Supply Co [STREET_ADDRESS]" at bounding box center [411, 480] width 193 height 97
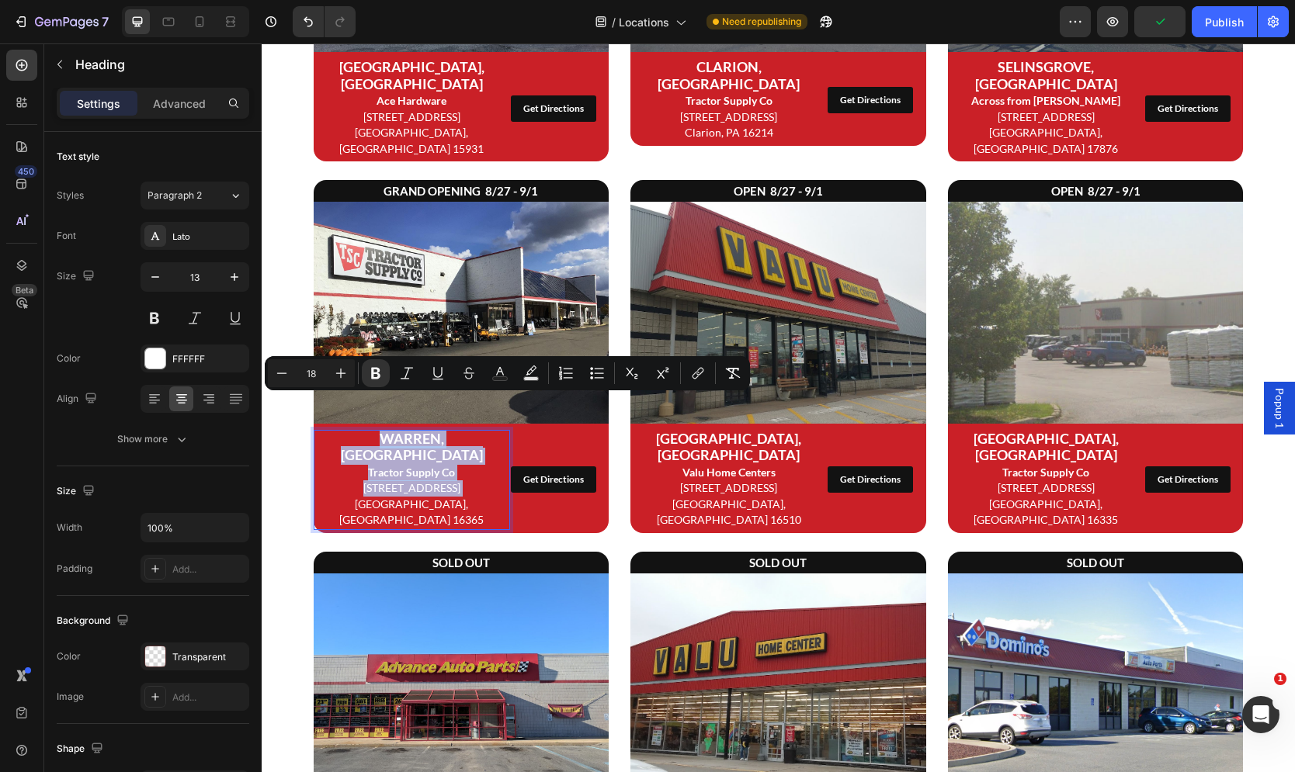
click at [466, 455] on p "WARREN, [GEOGRAPHIC_DATA] Tractor Supply Co [STREET_ADDRESS]" at bounding box center [411, 480] width 193 height 97
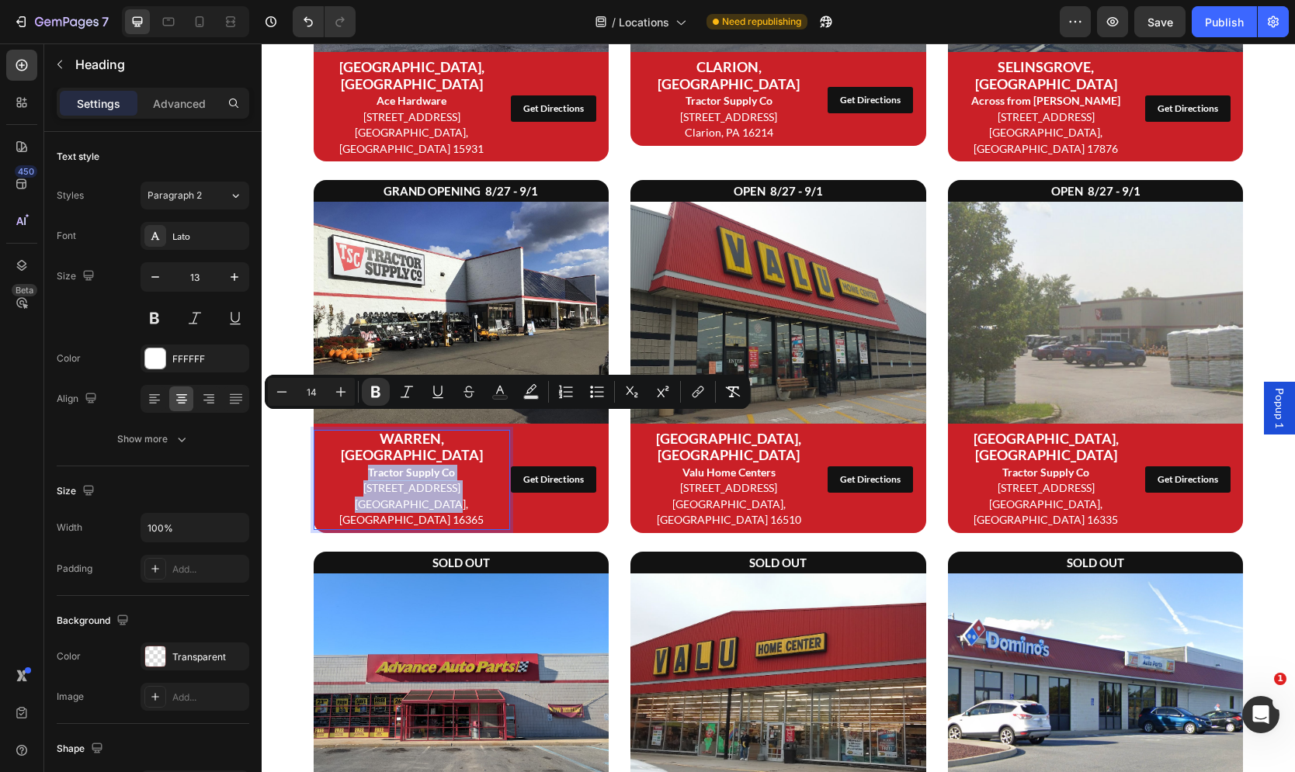
drag, startPoint x: 471, startPoint y: 455, endPoint x: 361, endPoint y: 422, distance: 114.9
click at [361, 432] on p "WARREN, [GEOGRAPHIC_DATA] Tractor Supply Co [STREET_ADDRESS]" at bounding box center [411, 480] width 193 height 97
click at [1220, 17] on div "Publish" at bounding box center [1223, 22] width 39 height 16
